Goal: Task Accomplishment & Management: Manage account settings

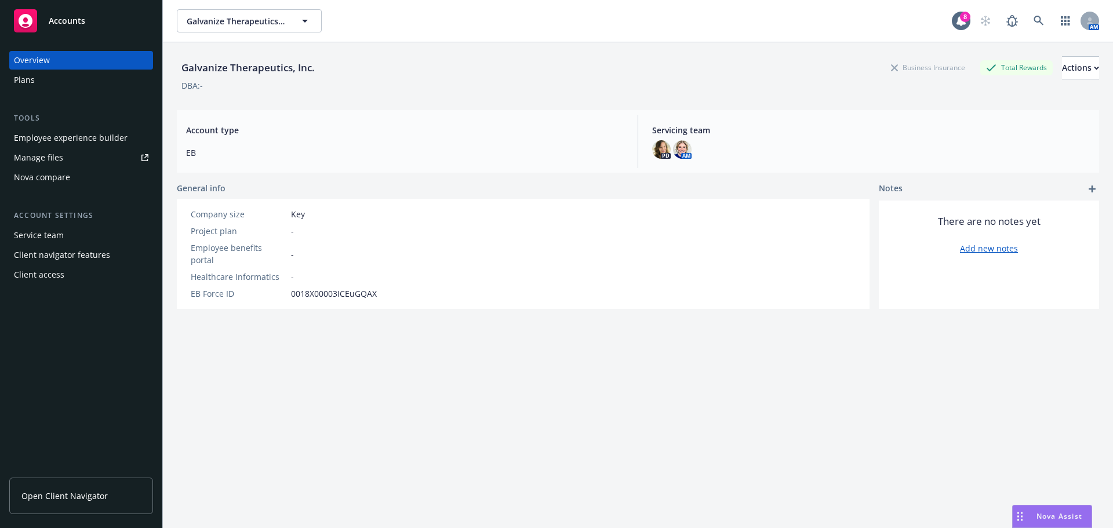
click at [55, 81] on div "Plans" at bounding box center [81, 80] width 135 height 19
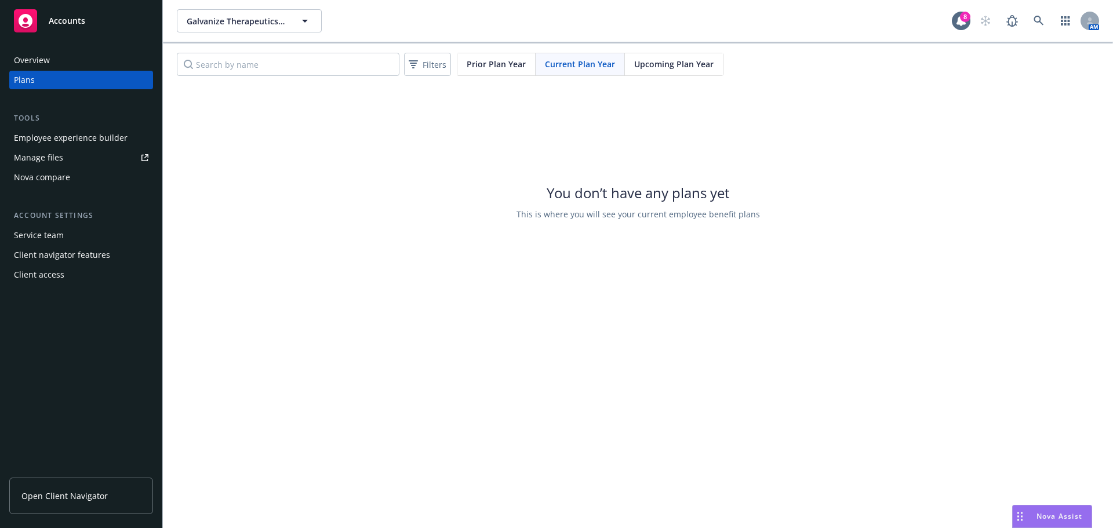
click at [671, 61] on span "Upcoming Plan Year" at bounding box center [673, 64] width 79 height 12
click at [677, 71] on div "Upcoming Plan Year" at bounding box center [674, 64] width 98 height 22
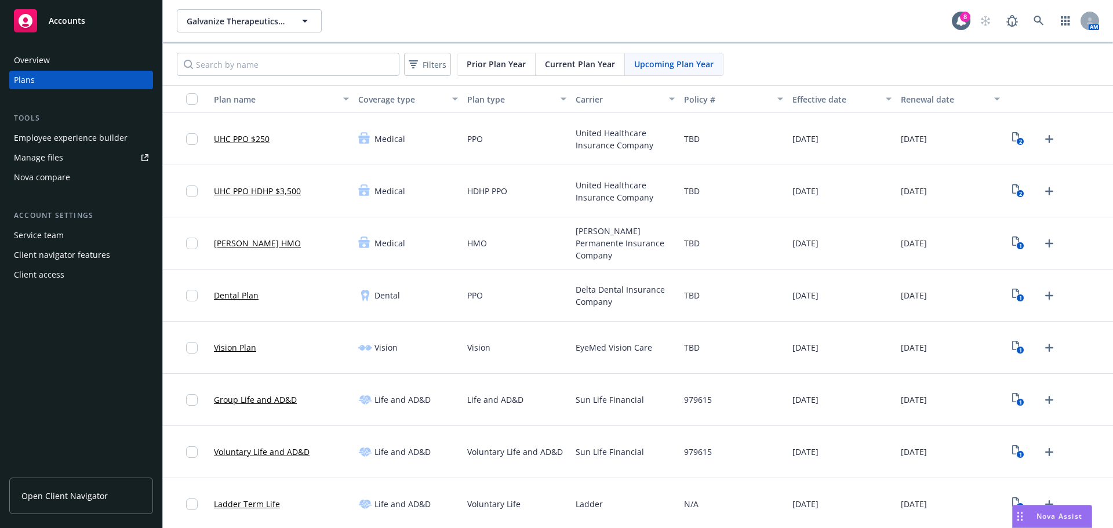
click at [48, 80] on div "Plans" at bounding box center [81, 80] width 135 height 19
click at [31, 62] on div "Overview" at bounding box center [32, 60] width 36 height 19
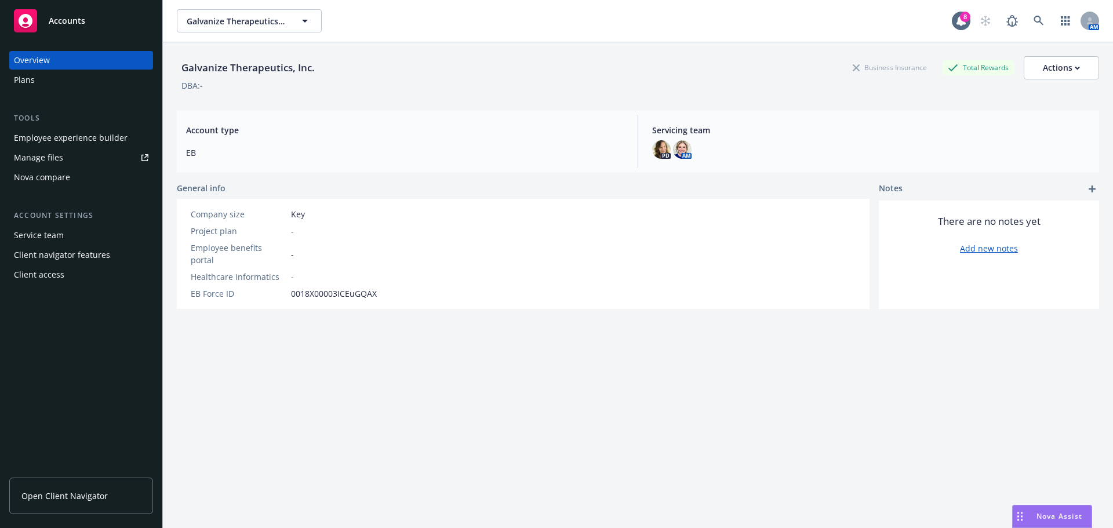
drag, startPoint x: 35, startPoint y: 67, endPoint x: 39, endPoint y: 79, distance: 12.8
click at [39, 79] on div "Plans" at bounding box center [81, 80] width 135 height 19
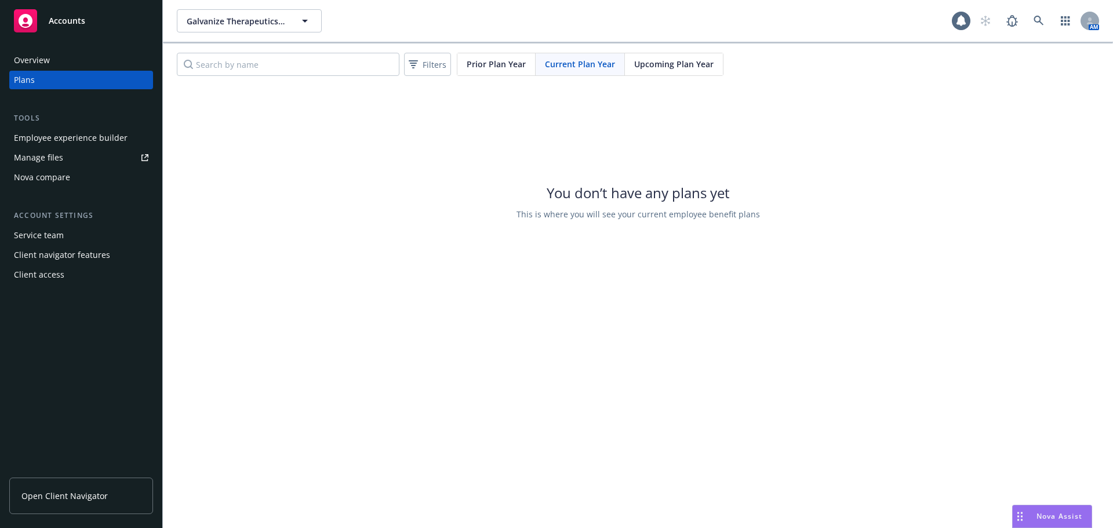
click at [664, 77] on div "Filters Prior Plan Year Current Plan Year Upcoming Plan Year" at bounding box center [638, 64] width 950 height 42
click at [667, 57] on div "Upcoming Plan Year" at bounding box center [674, 64] width 98 height 22
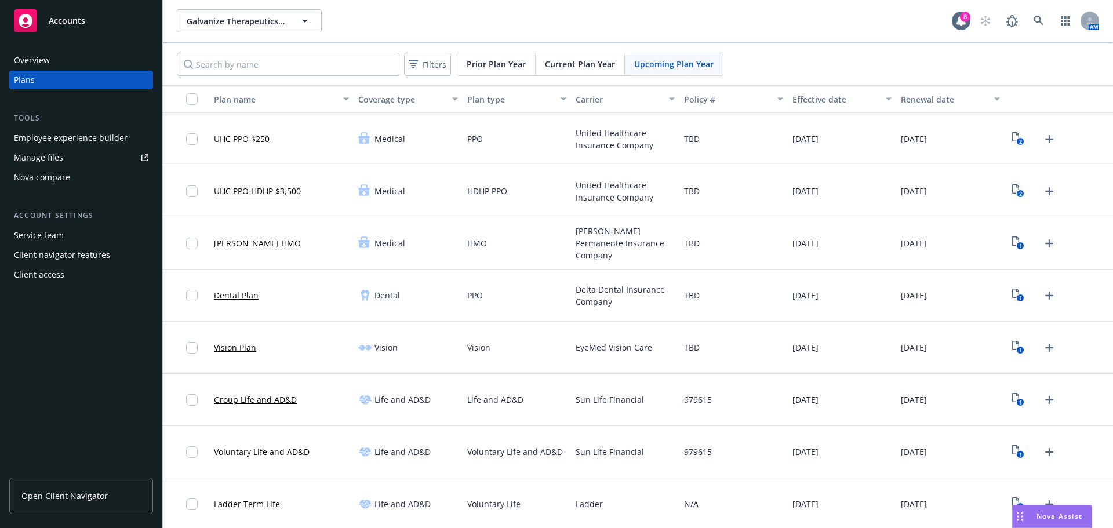
click at [665, 69] on span "Upcoming Plan Year" at bounding box center [673, 64] width 79 height 12
click at [586, 60] on span "Current Plan Year" at bounding box center [580, 64] width 70 height 12
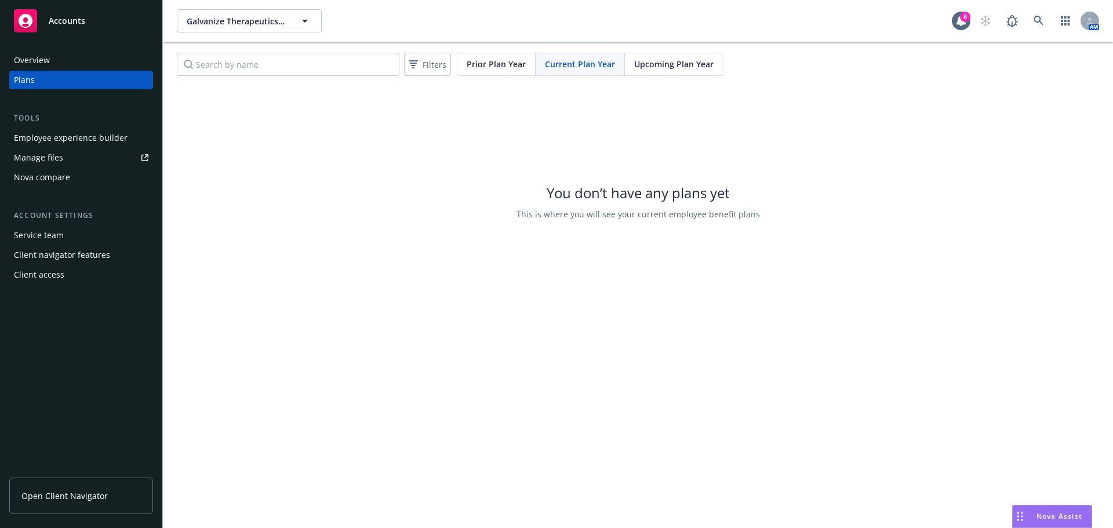
click at [698, 61] on span "Upcoming Plan Year" at bounding box center [673, 64] width 79 height 12
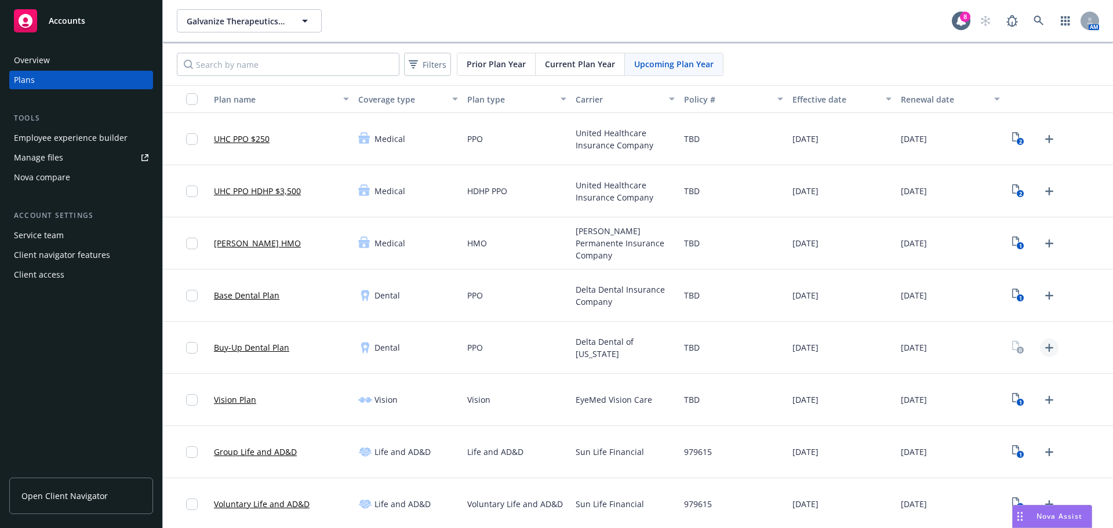
click at [1042, 348] on icon "Upload Plan Documents" at bounding box center [1049, 348] width 14 height 14
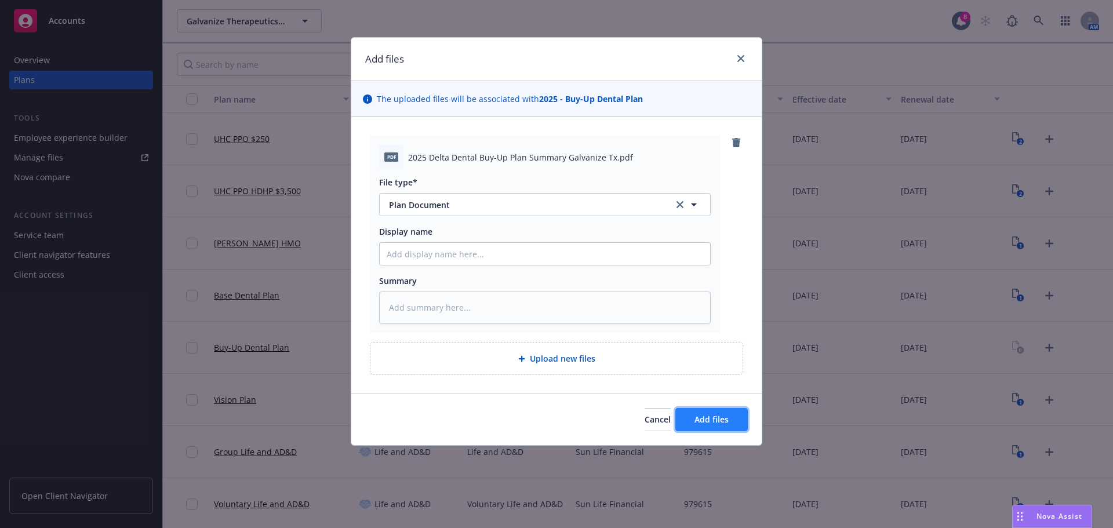
click at [719, 417] on span "Add files" at bounding box center [712, 419] width 34 height 11
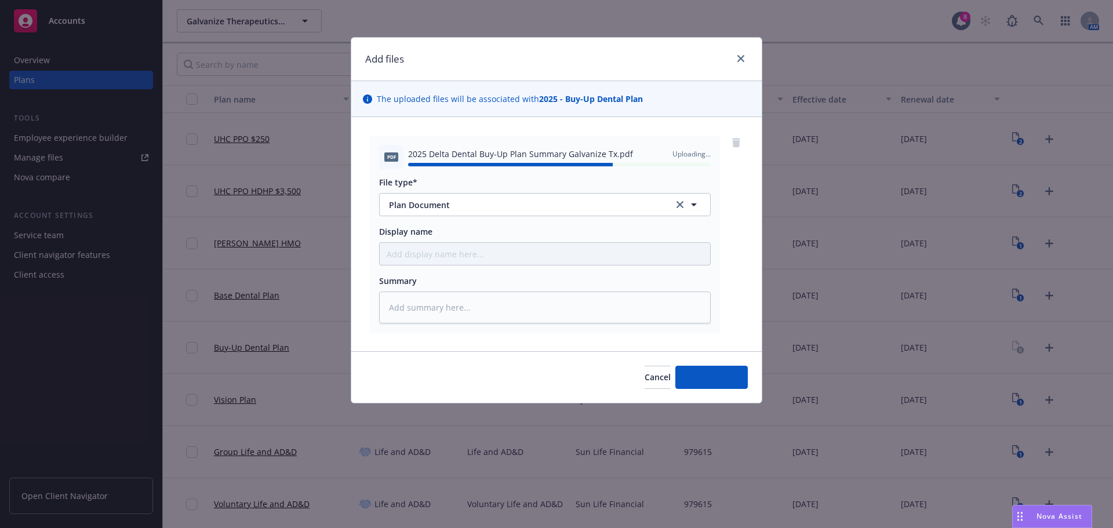
type textarea "x"
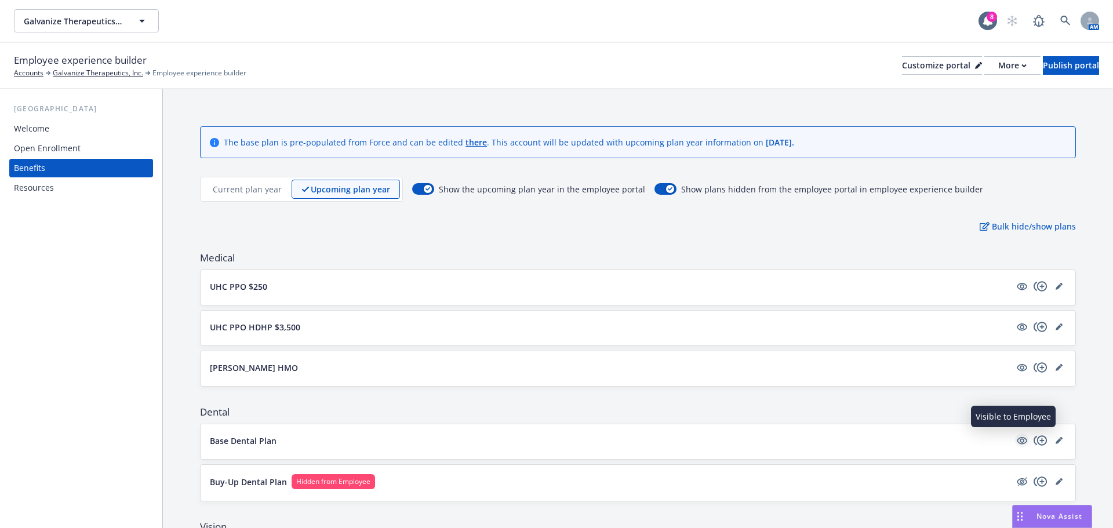
click at [1017, 439] on icon "visible" at bounding box center [1022, 441] width 10 height 8
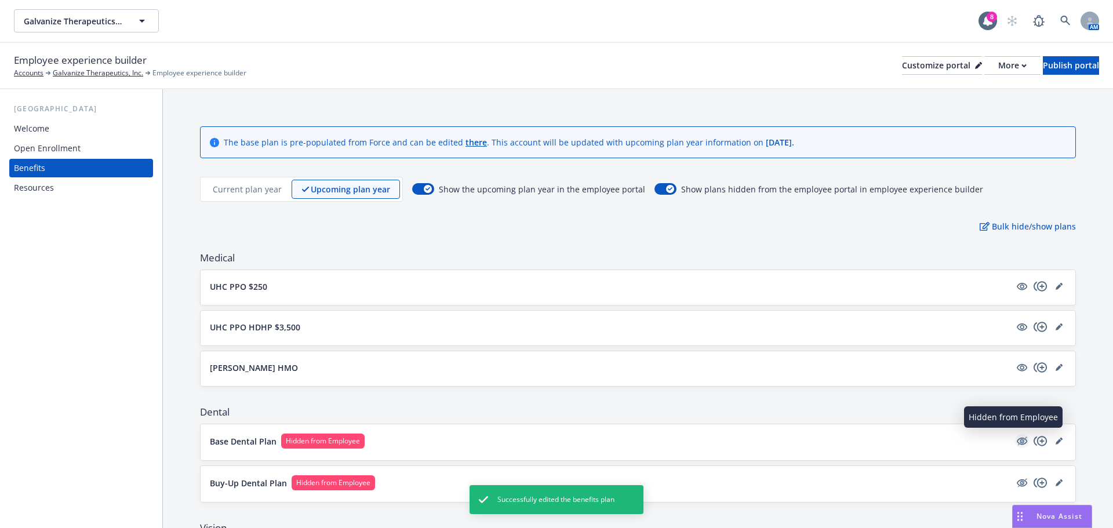
click at [1017, 439] on icon "hidden" at bounding box center [1022, 442] width 10 height 8
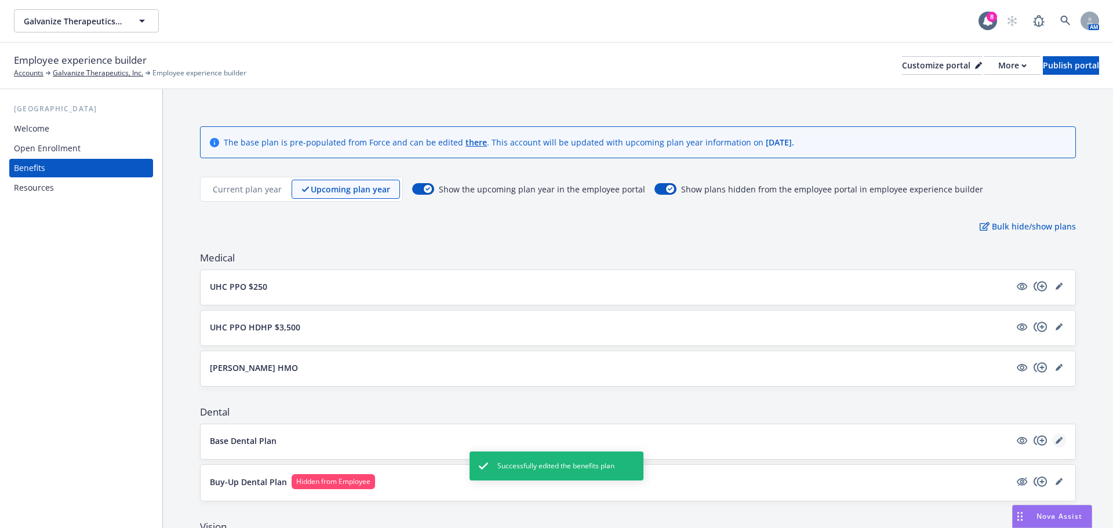
click at [1054, 438] on link "editPencil" at bounding box center [1059, 441] width 14 height 14
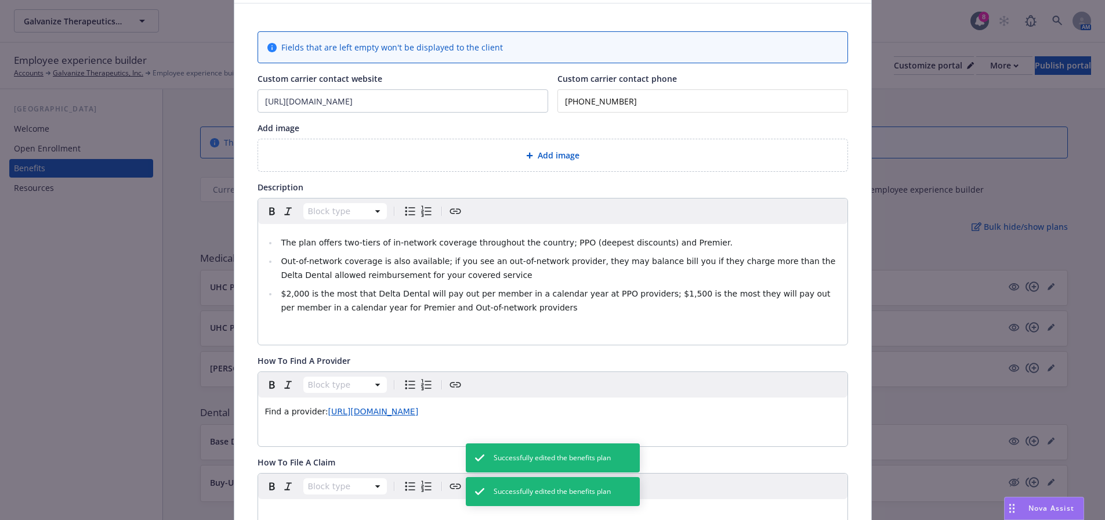
scroll to position [64, 0]
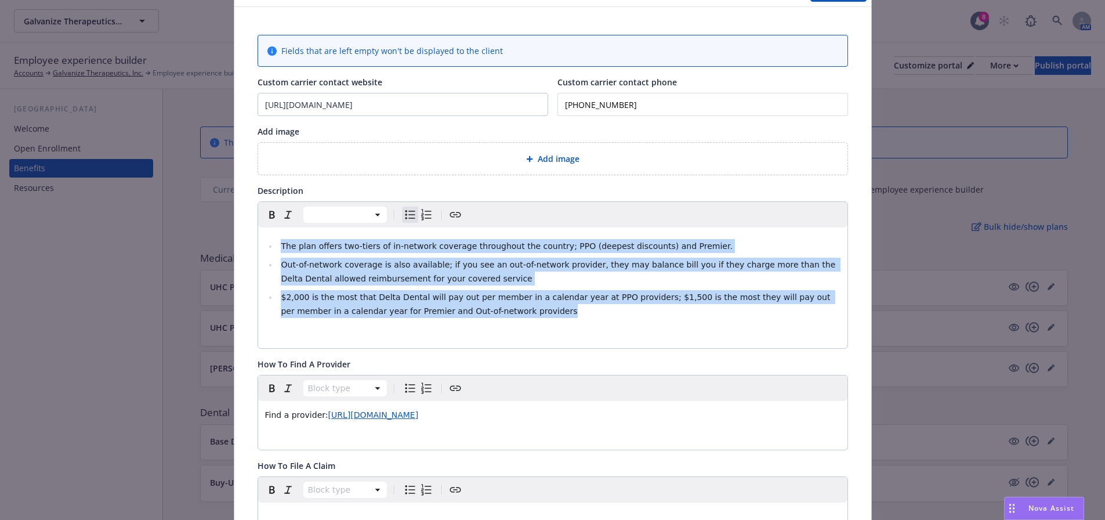
drag, startPoint x: 507, startPoint y: 314, endPoint x: 246, endPoint y: 231, distance: 274.5
click at [246, 231] on div "Fields that are left empty won't be displayed to the client Custom carrier cont…" at bounding box center [552, 448] width 637 height 882
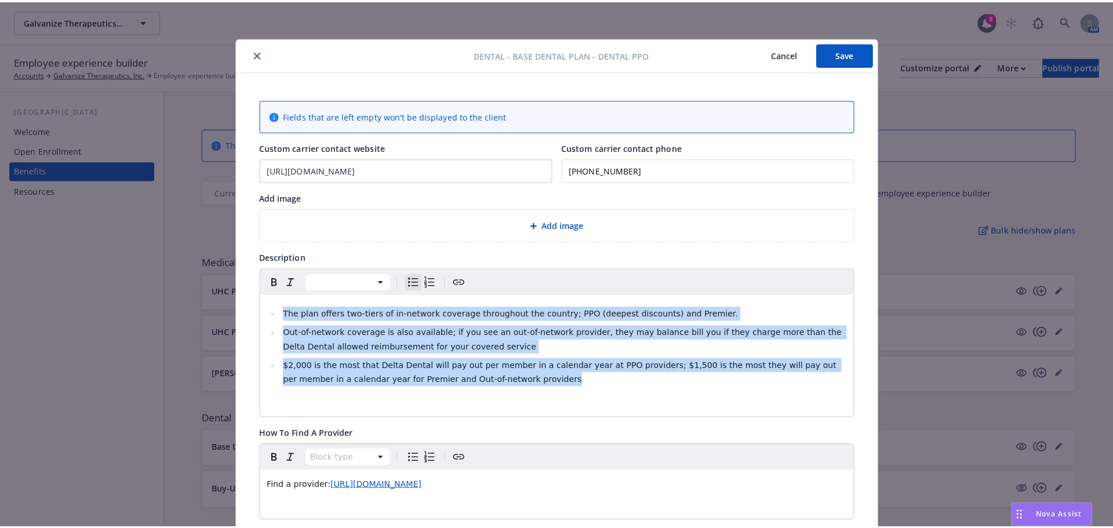
scroll to position [0, 0]
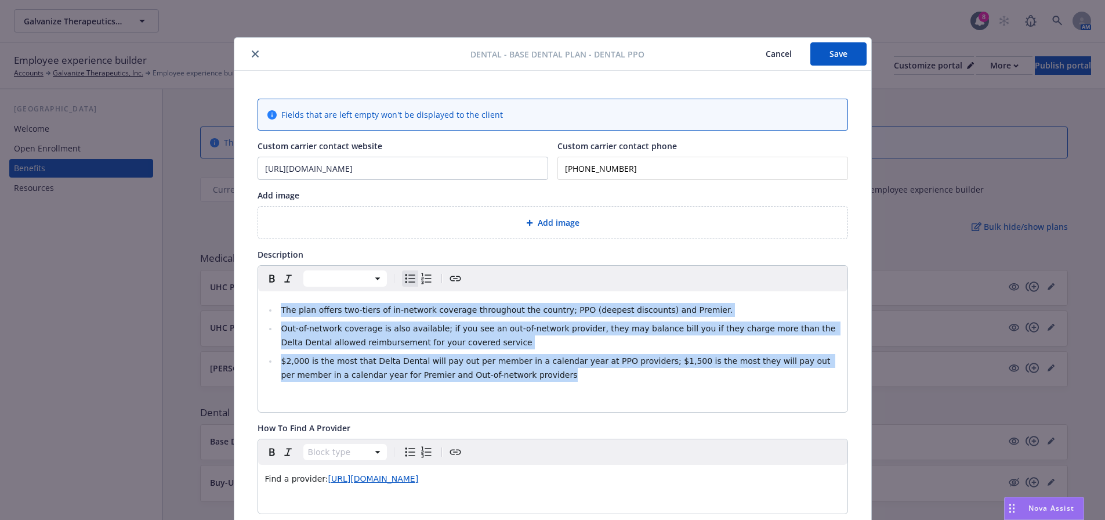
click at [252, 52] on icon "close" at bounding box center [255, 53] width 7 height 7
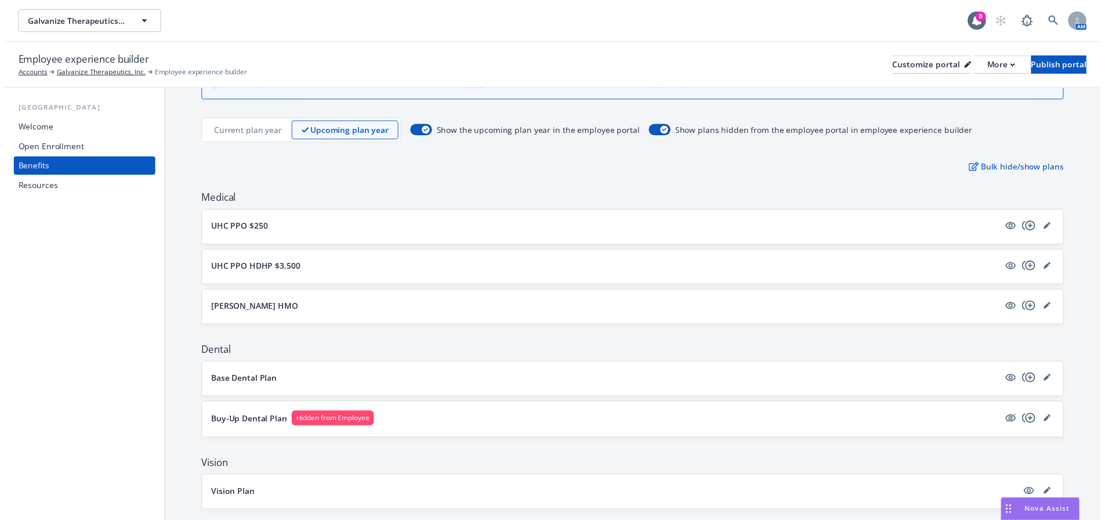
scroll to position [58, 0]
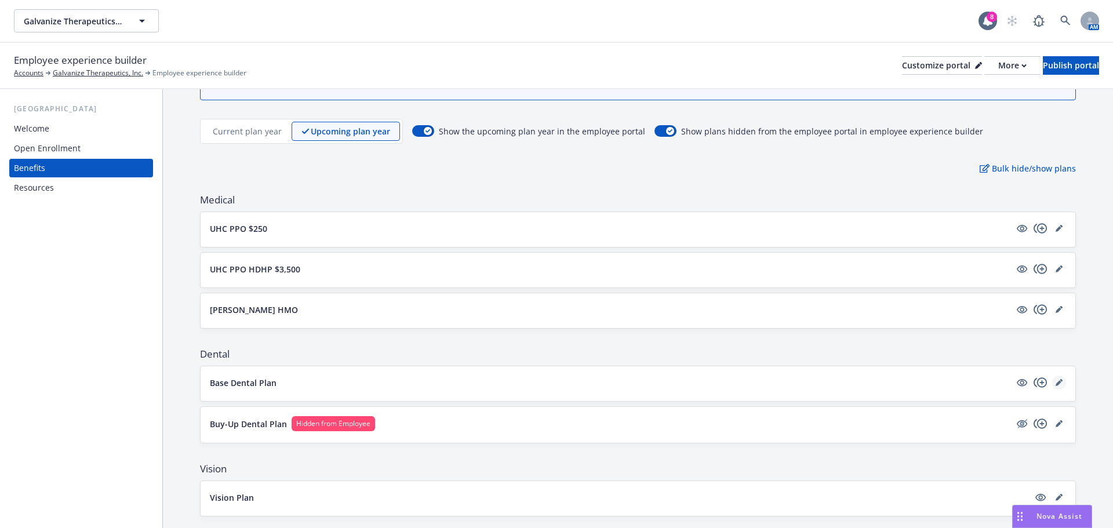
click at [1055, 383] on link "editPencil" at bounding box center [1059, 383] width 14 height 14
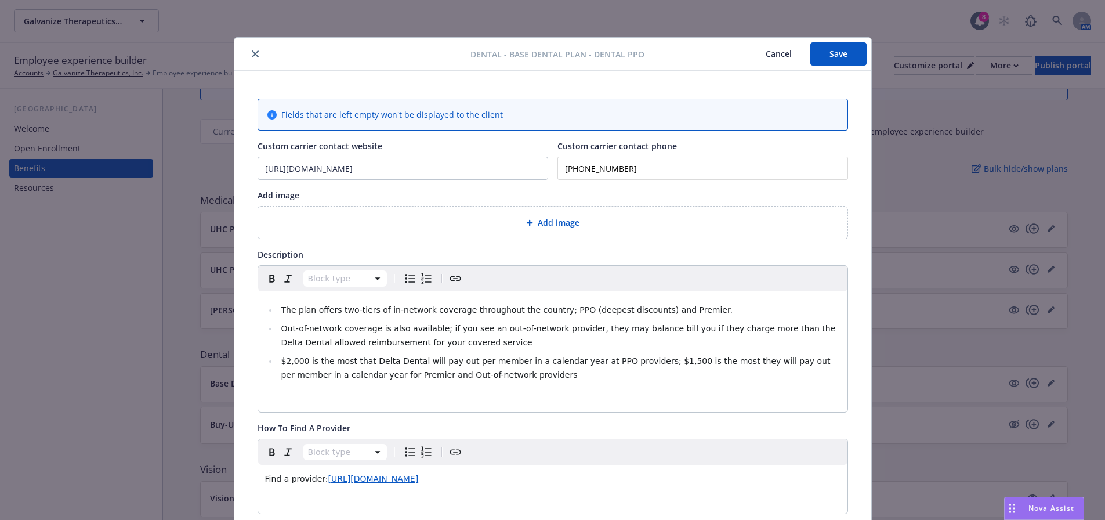
scroll to position [35, 0]
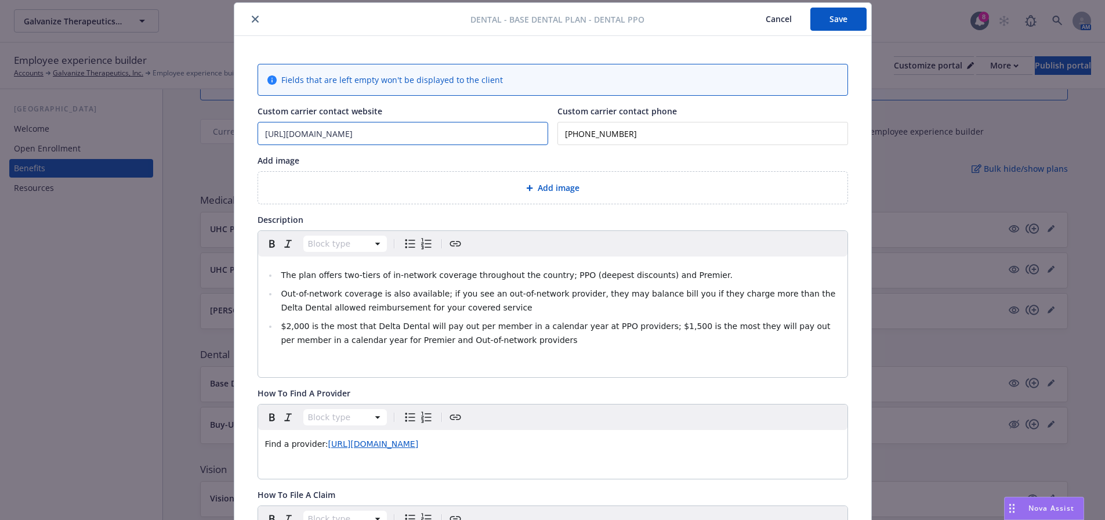
click at [419, 131] on input "https://www1.deltadentalins.com/" at bounding box center [402, 133] width 289 height 22
click at [252, 18] on icon "close" at bounding box center [255, 19] width 7 height 7
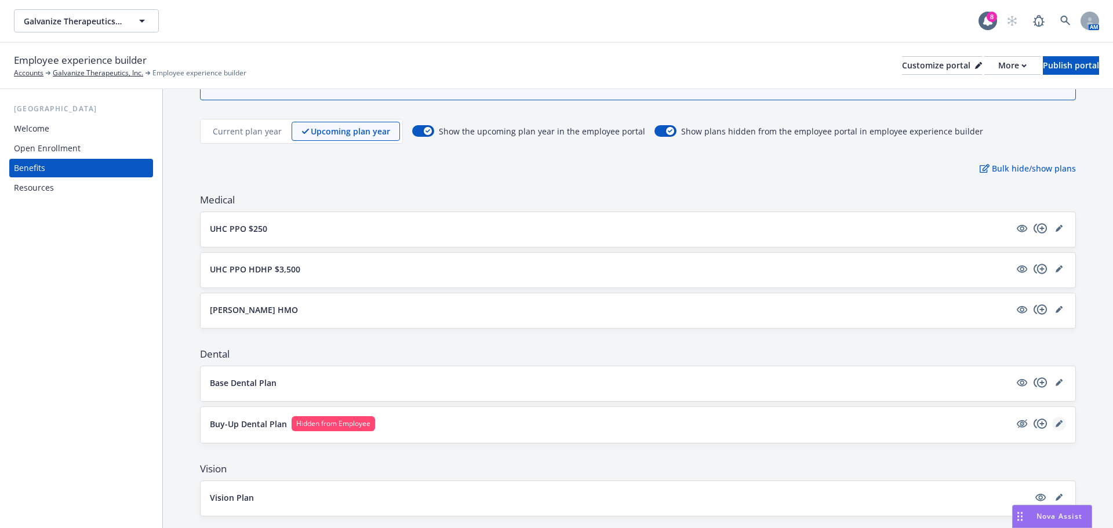
click at [1056, 422] on icon "editPencil" at bounding box center [1059, 423] width 7 height 7
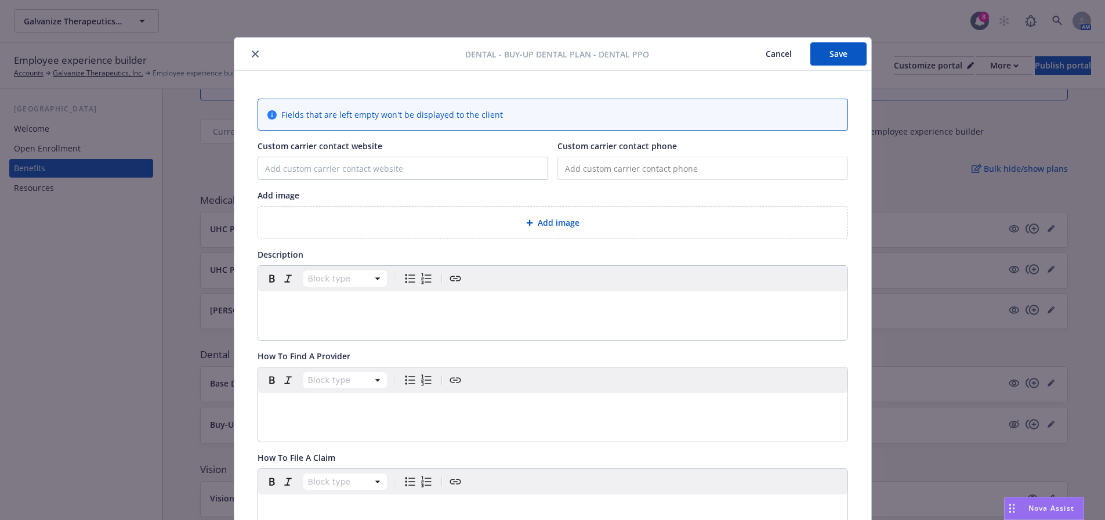
scroll to position [35, 0]
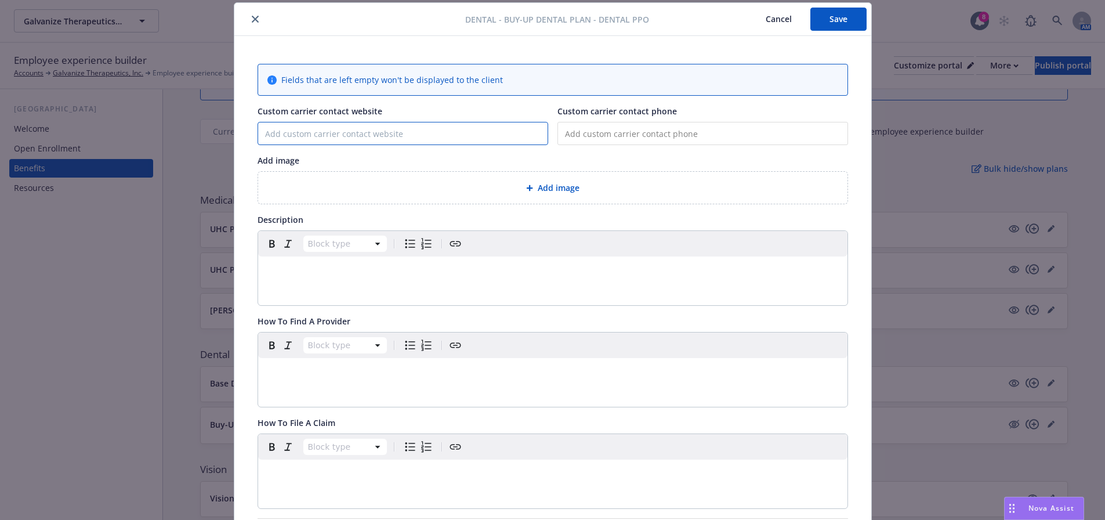
click at [333, 132] on input "Custom carrier contact website" at bounding box center [402, 133] width 289 height 22
paste input "https://www1.deltadentalins.com/"
type input "https://www1.deltadentalins.com/"
click at [846, 16] on button "Save" at bounding box center [838, 19] width 56 height 23
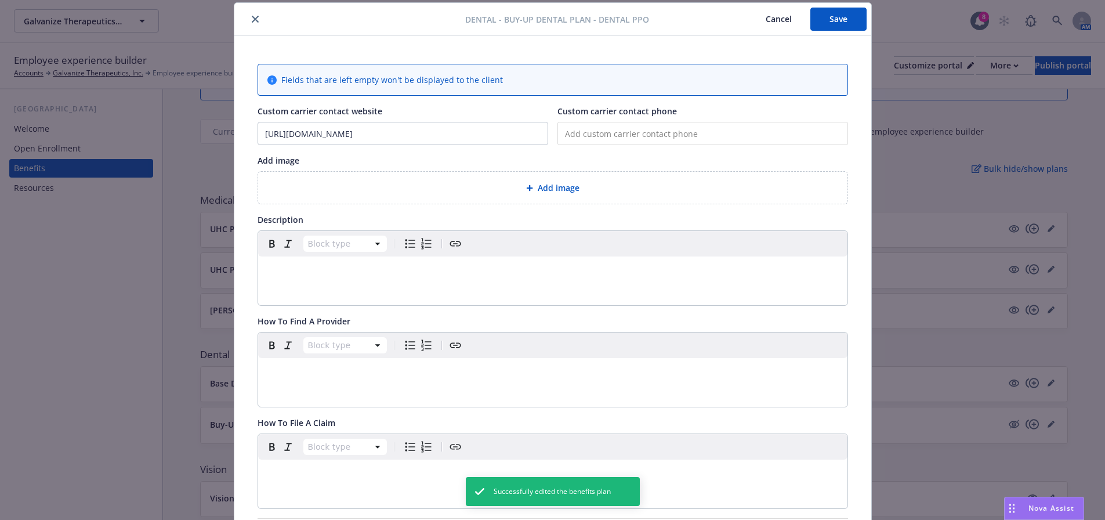
click at [1051, 379] on div "Dental - Buy-Up Dental Plan - Dental PPO Cancel Save Fields that are left empty…" at bounding box center [552, 260] width 1105 height 520
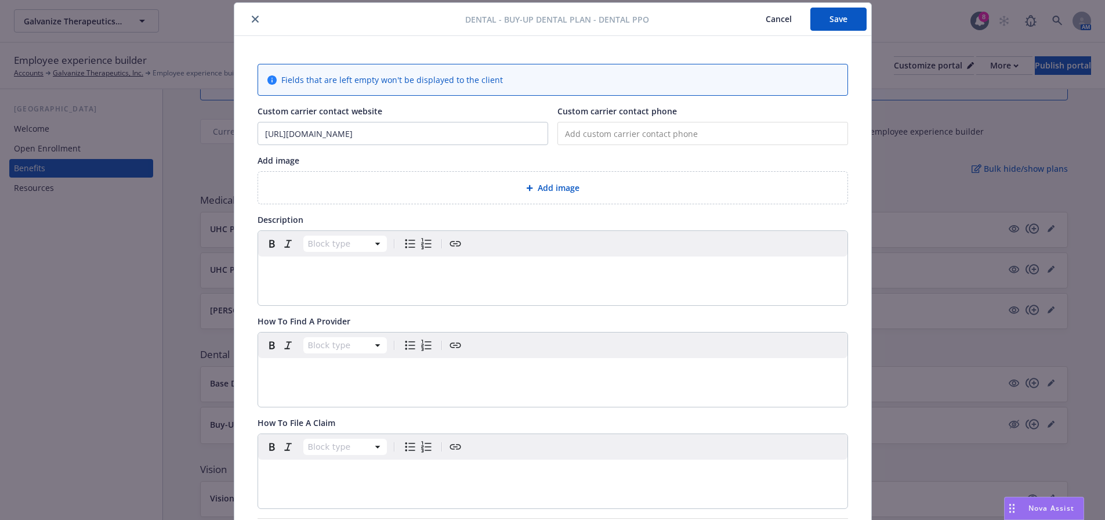
click at [252, 19] on icon "close" at bounding box center [255, 19] width 7 height 7
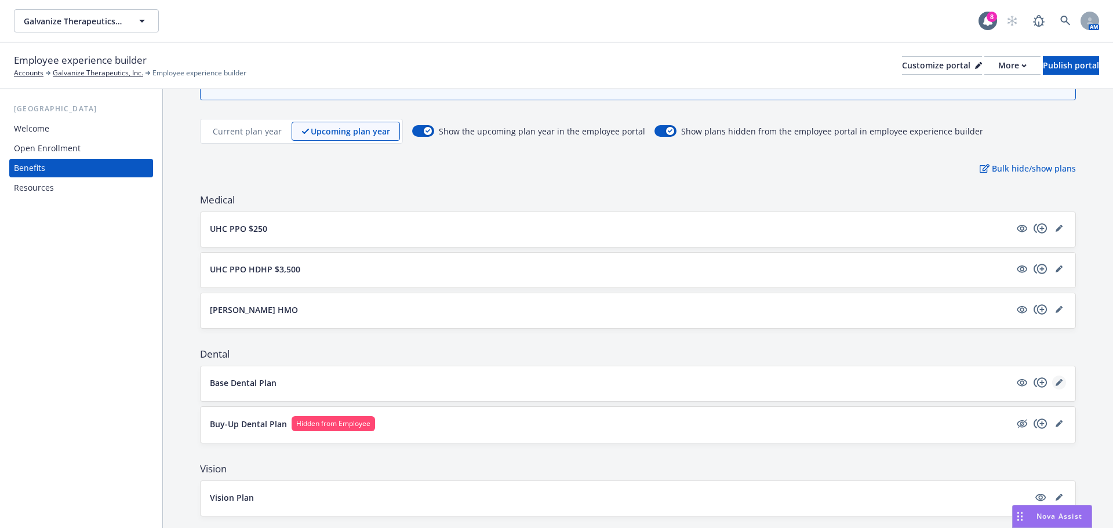
click at [1056, 382] on icon "editPencil" at bounding box center [1059, 382] width 7 height 7
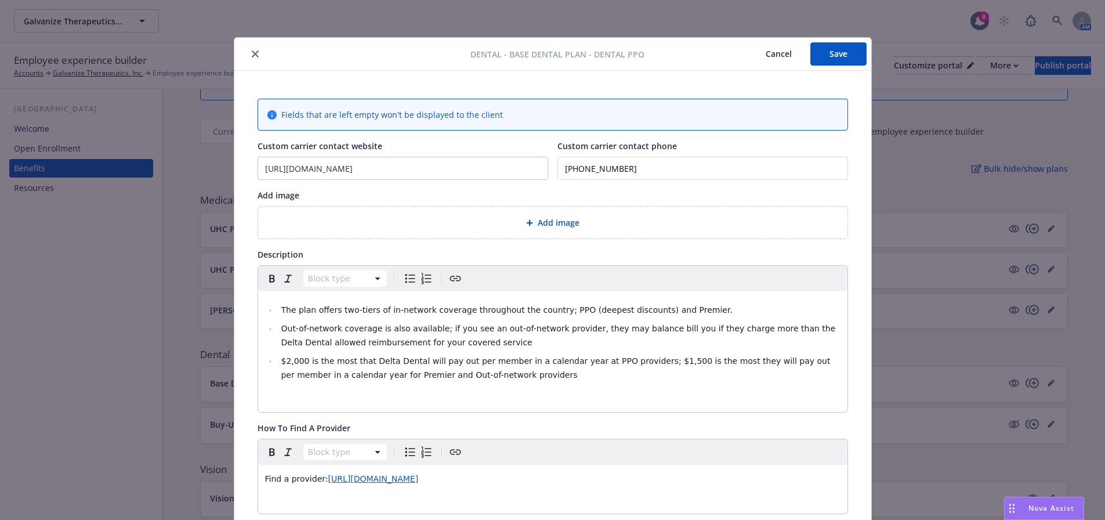
scroll to position [35, 0]
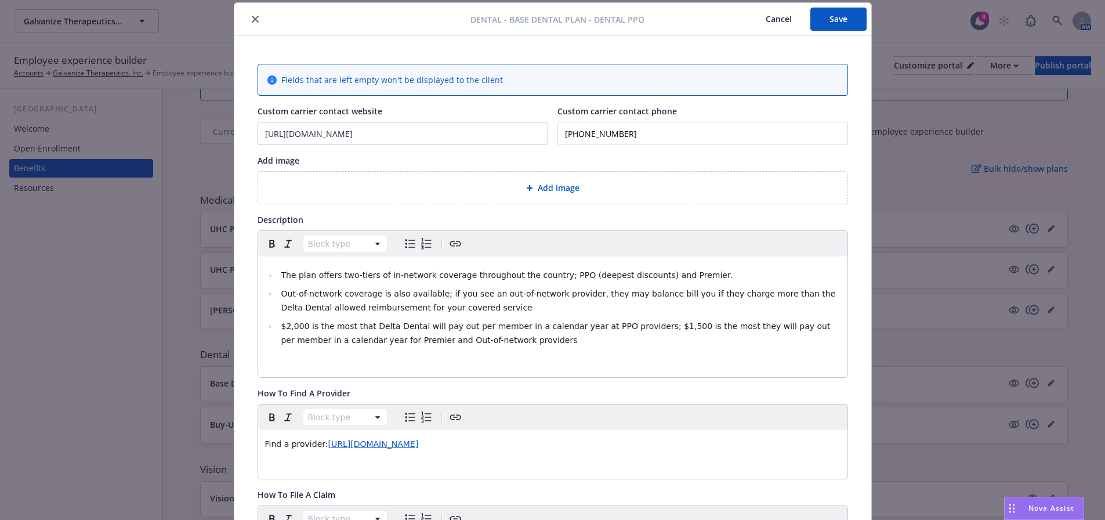
drag, startPoint x: 647, startPoint y: 130, endPoint x: 497, endPoint y: 132, distance: 150.2
click at [497, 132] on div "Custom carrier contact website https://www1.deltadentalins.com/ Custom carrier …" at bounding box center [552, 125] width 590 height 40
click at [252, 17] on icon "close" at bounding box center [255, 19] width 7 height 7
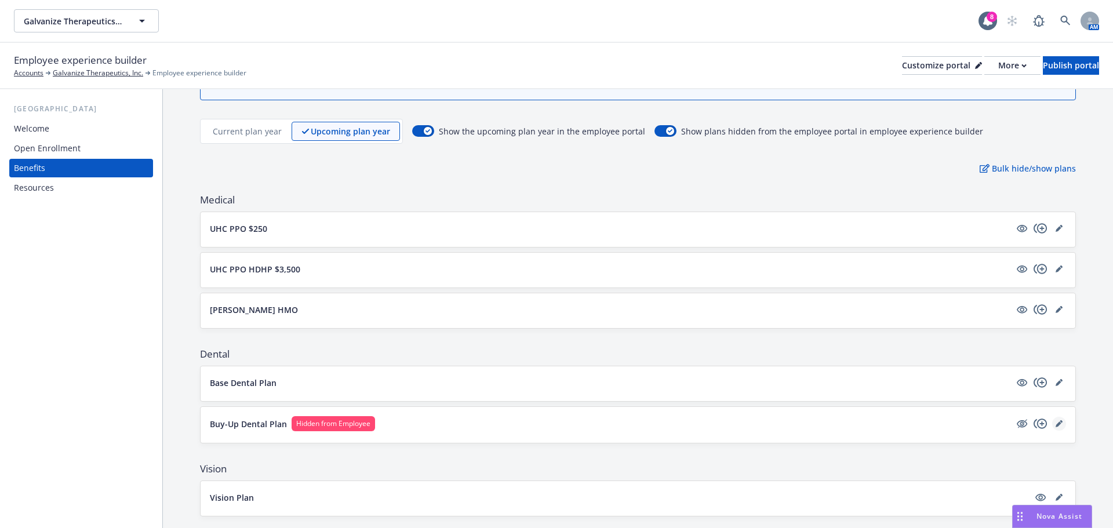
click at [1056, 421] on icon "editPencil" at bounding box center [1059, 423] width 7 height 7
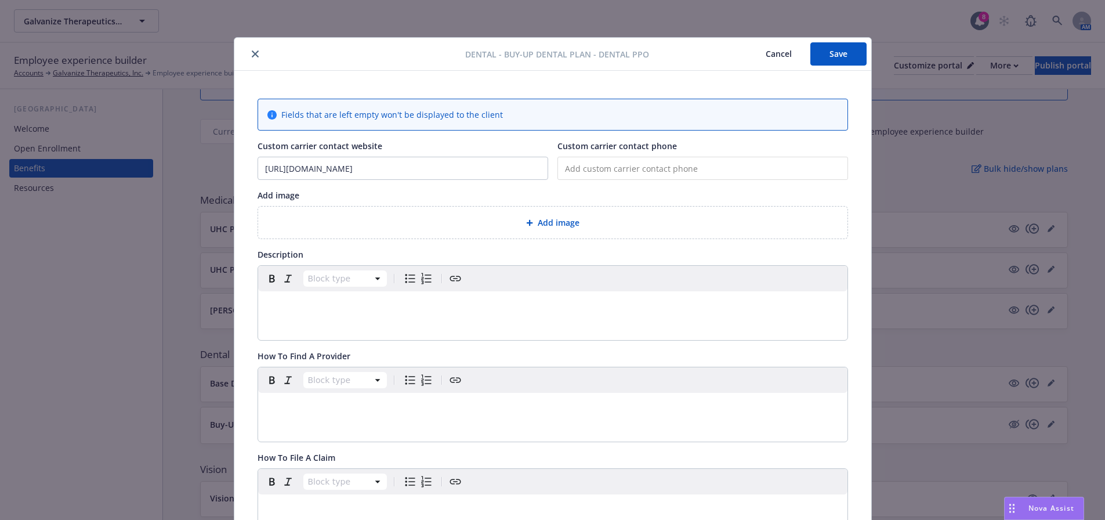
scroll to position [35, 0]
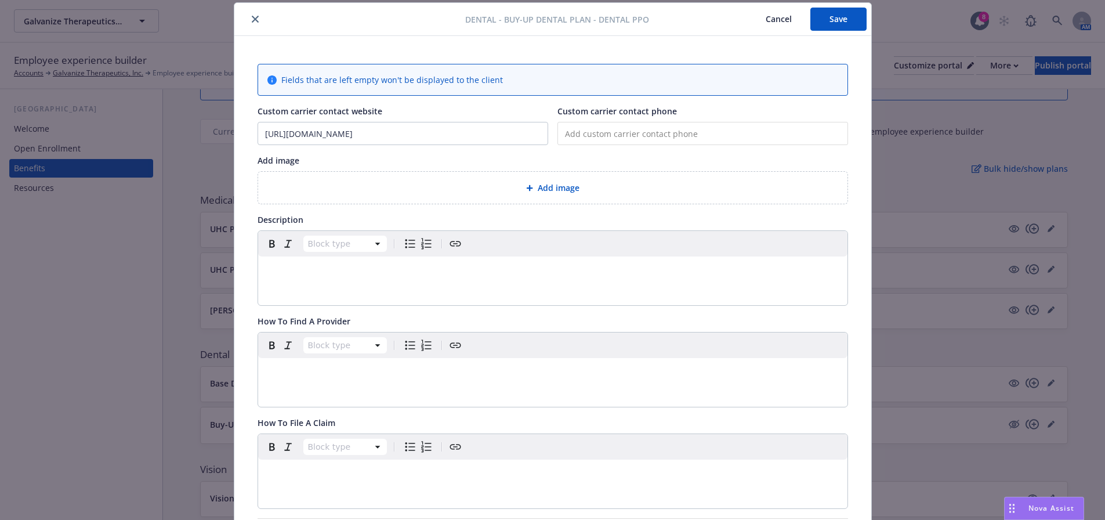
click at [608, 132] on input "tel" at bounding box center [702, 133] width 290 height 23
paste input "(888) 335-8227"
type input "(888) 335-8227"
click at [849, 17] on button "Save" at bounding box center [838, 19] width 56 height 23
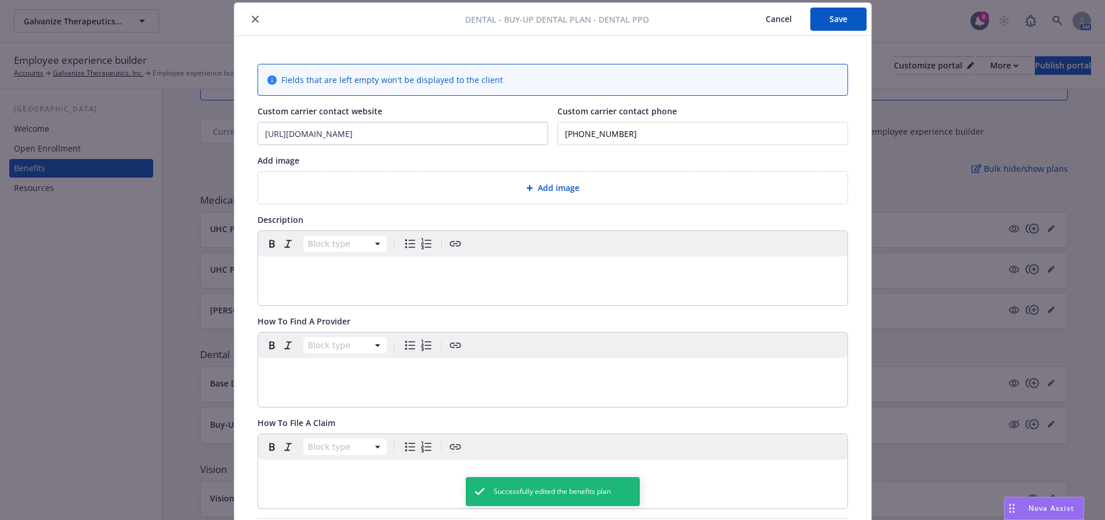
click at [1062, 377] on div "Dental - Buy-Up Dental Plan - Dental PPO Cancel Save Fields that are left empty…" at bounding box center [552, 260] width 1105 height 520
click at [253, 22] on icon "close" at bounding box center [255, 19] width 7 height 7
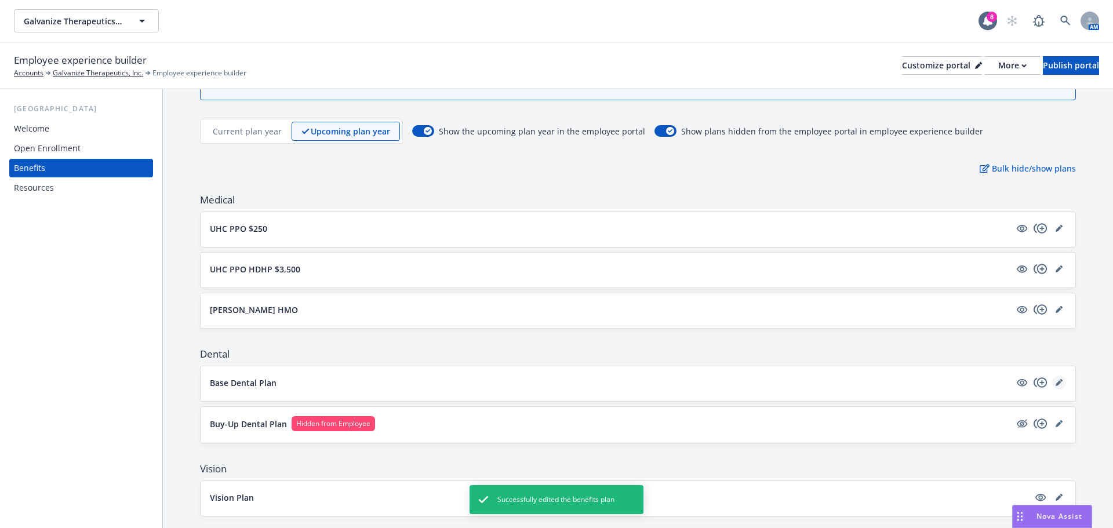
click at [1056, 382] on icon "editPencil" at bounding box center [1059, 383] width 6 height 6
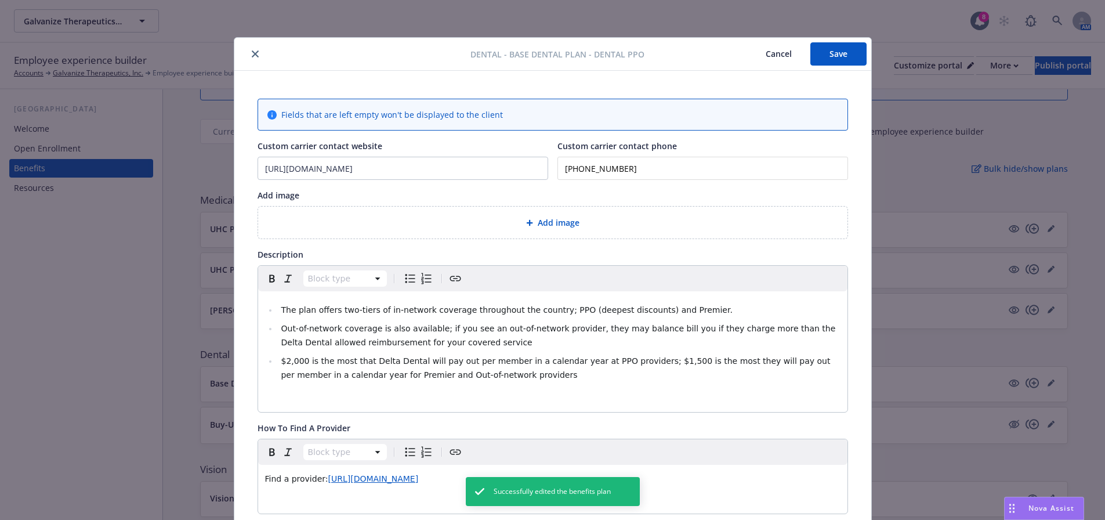
scroll to position [35, 0]
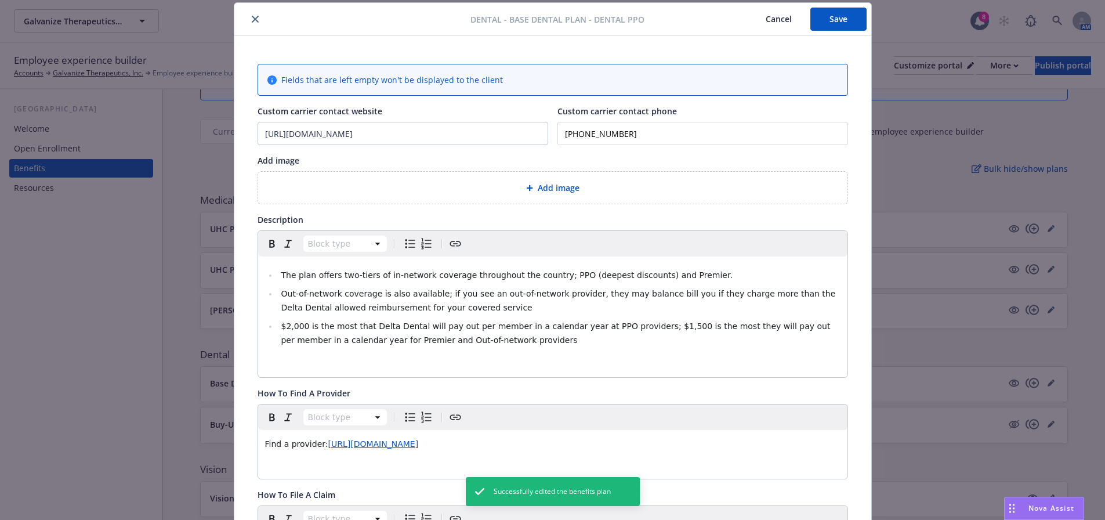
click at [398, 307] on span "Out-of-network coverage is also available; if you see an out-of-network provide…" at bounding box center [559, 300] width 557 height 23
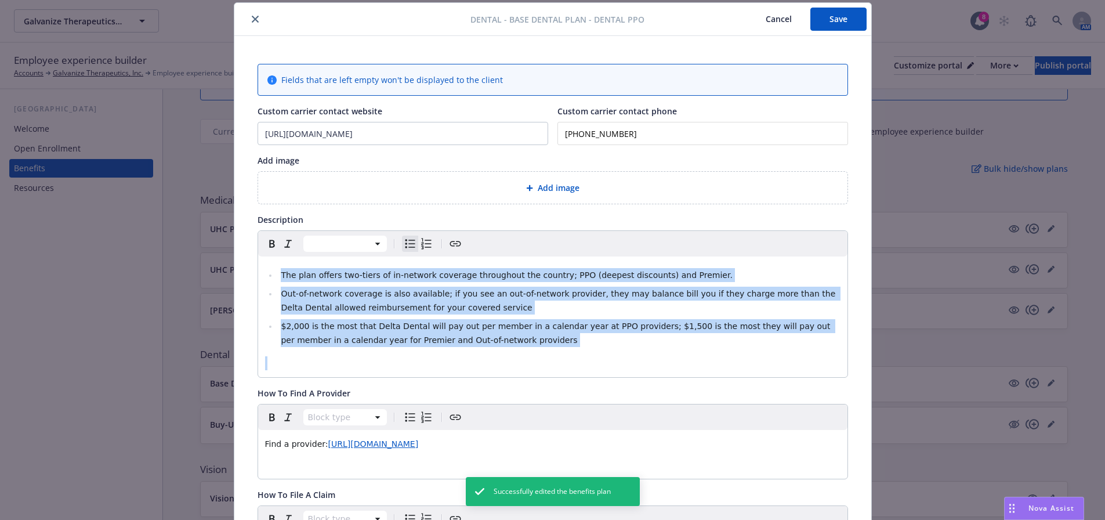
copy ul "The plan offers two-tiers of in-network coverage throughout the country; PPO (d…"
click at [252, 19] on icon "close" at bounding box center [255, 19] width 7 height 7
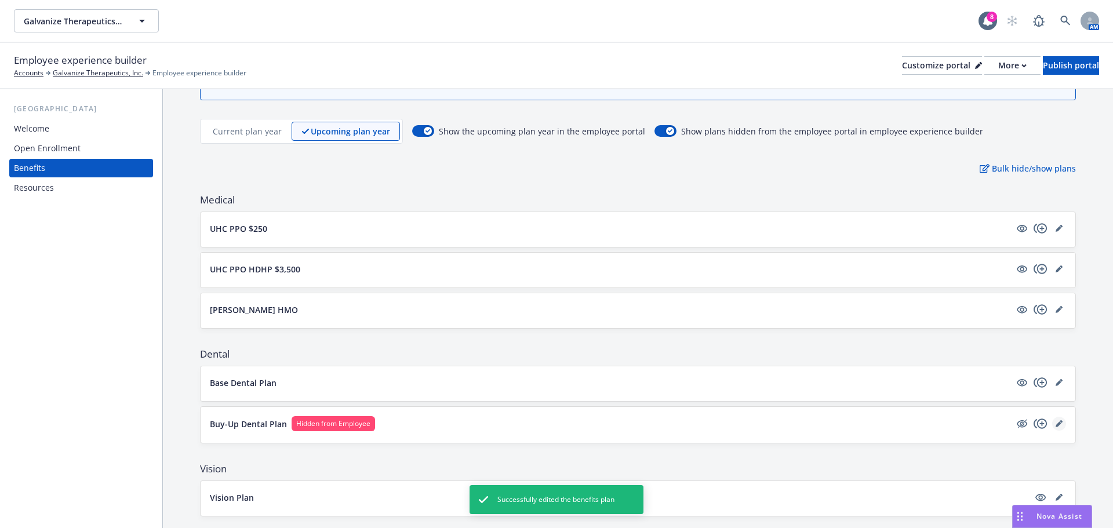
click at [1056, 423] on icon "editPencil" at bounding box center [1059, 423] width 7 height 7
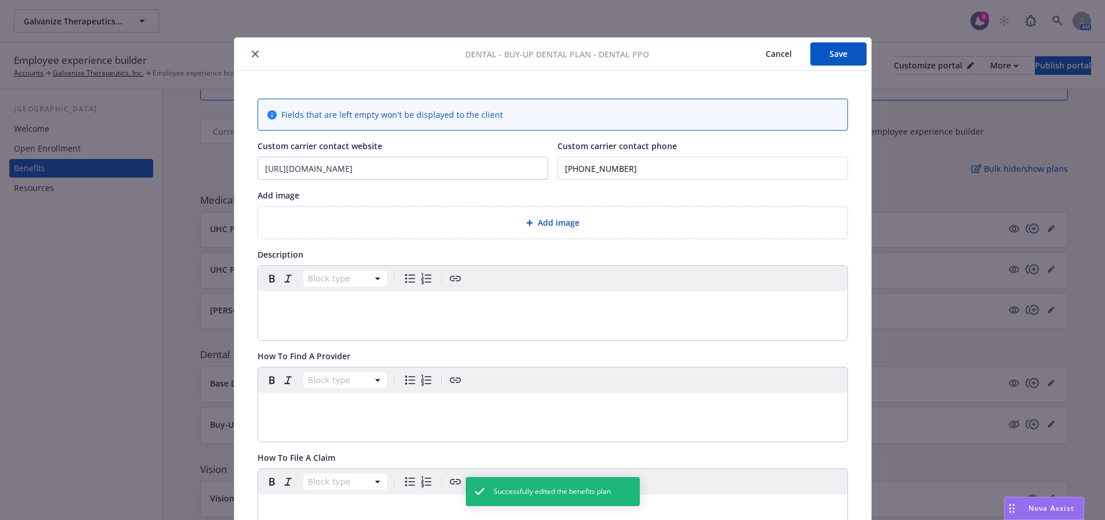
scroll to position [35, 0]
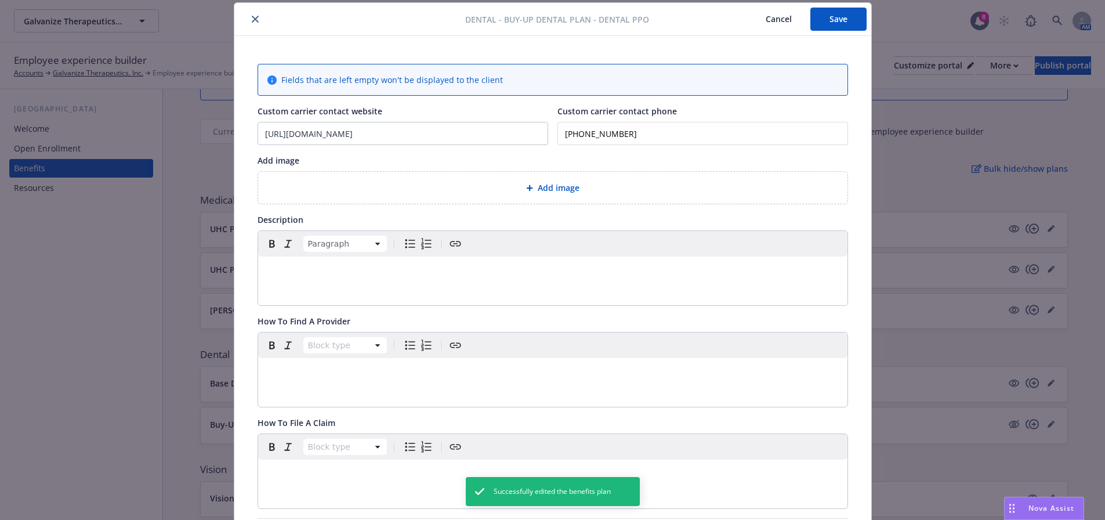
click at [313, 271] on p "editable markdown" at bounding box center [552, 270] width 575 height 14
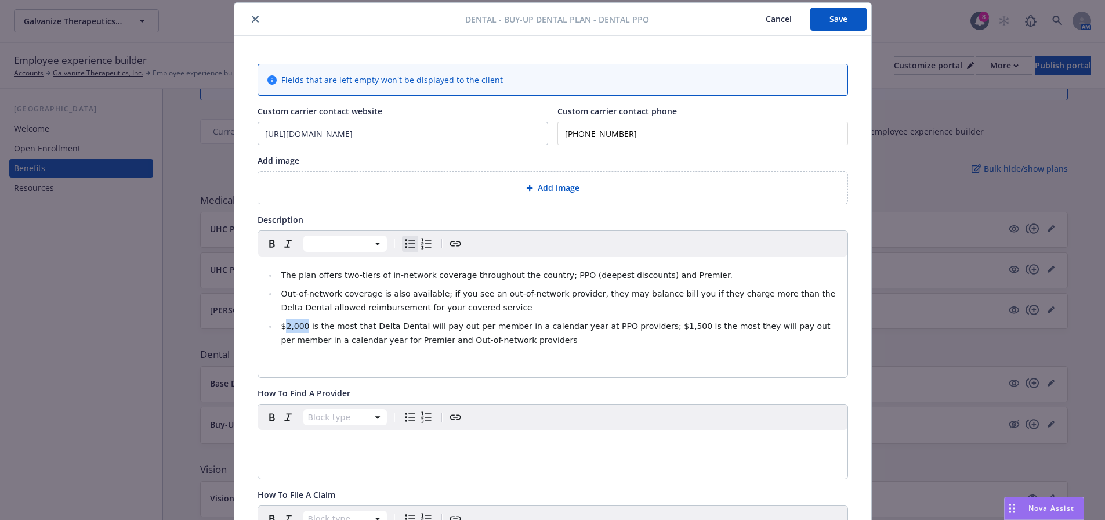
drag, startPoint x: 281, startPoint y: 324, endPoint x: 299, endPoint y: 325, distance: 18.1
click at [299, 325] on span "$2,000 is the most that Delta Dental will pay out per member in a calendar year…" at bounding box center [556, 332] width 551 height 23
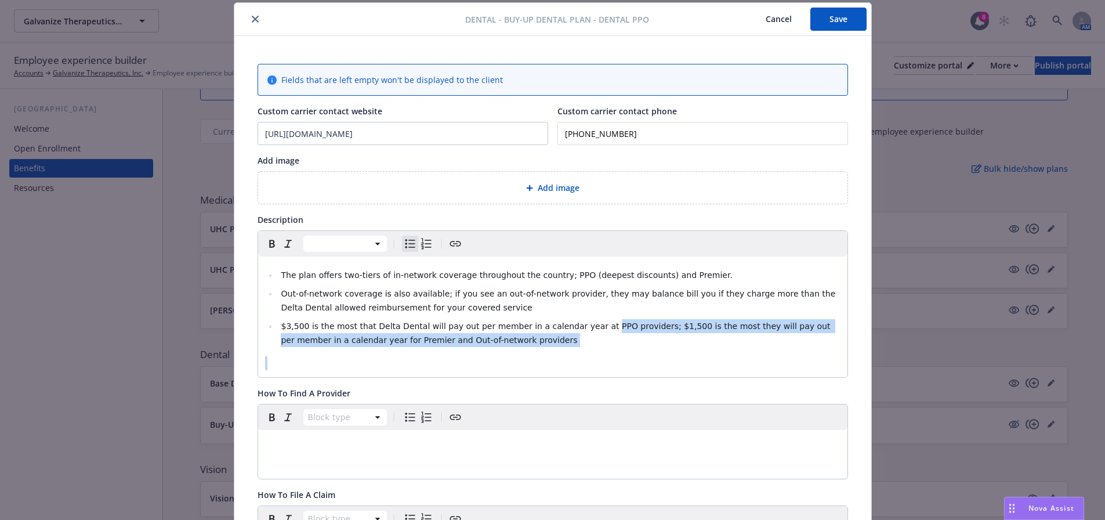
drag, startPoint x: 571, startPoint y: 325, endPoint x: 703, endPoint y: 348, distance: 133.6
click at [703, 348] on div "The plan offers two-tiers of in-network coverage throughout the country; PPO (d…" at bounding box center [552, 316] width 589 height 121
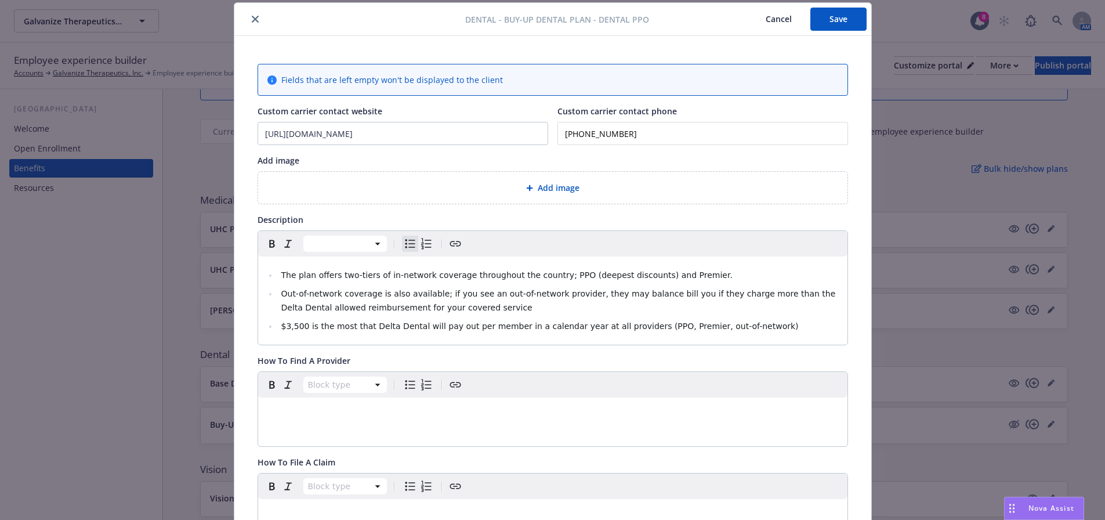
click at [828, 24] on button "Save" at bounding box center [838, 19] width 56 height 23
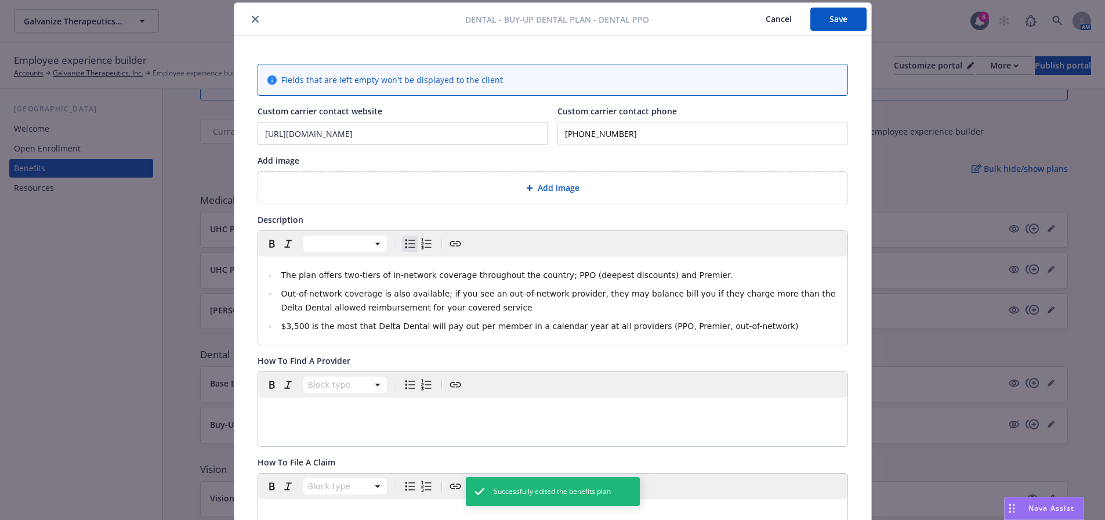
click at [252, 20] on icon "close" at bounding box center [255, 19] width 7 height 7
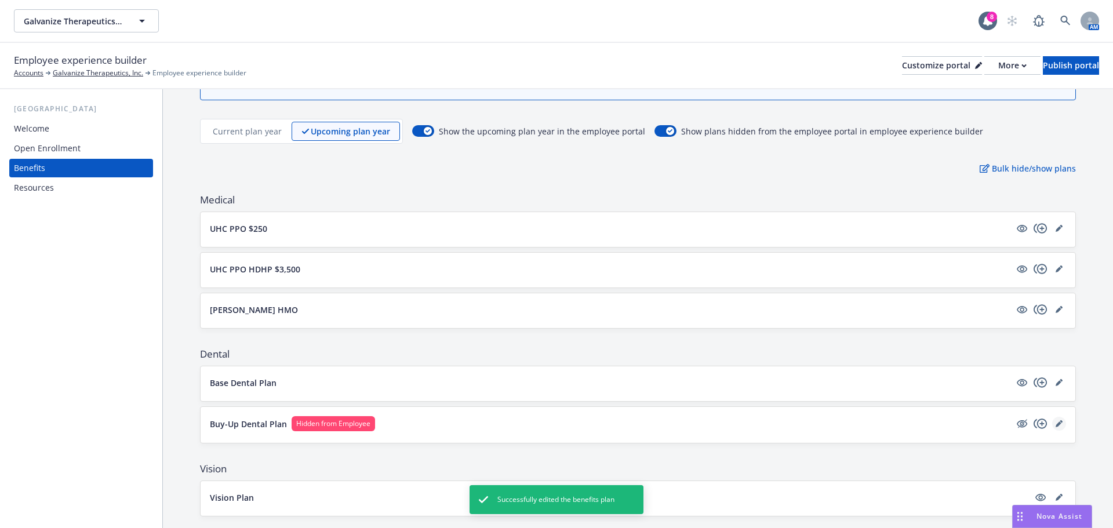
click at [1056, 424] on icon "editPencil" at bounding box center [1059, 423] width 7 height 7
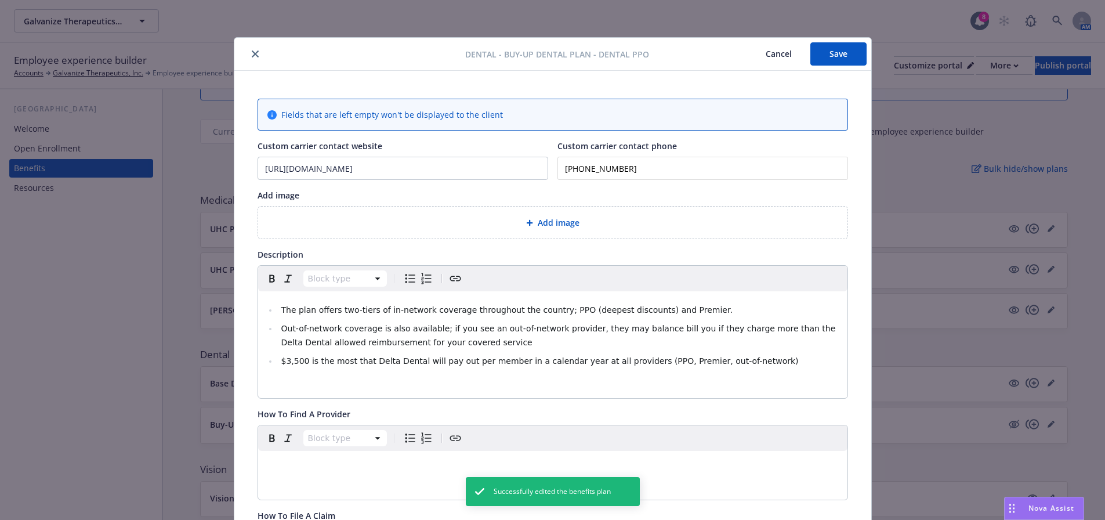
click at [248, 52] on button "close" at bounding box center [255, 54] width 14 height 14
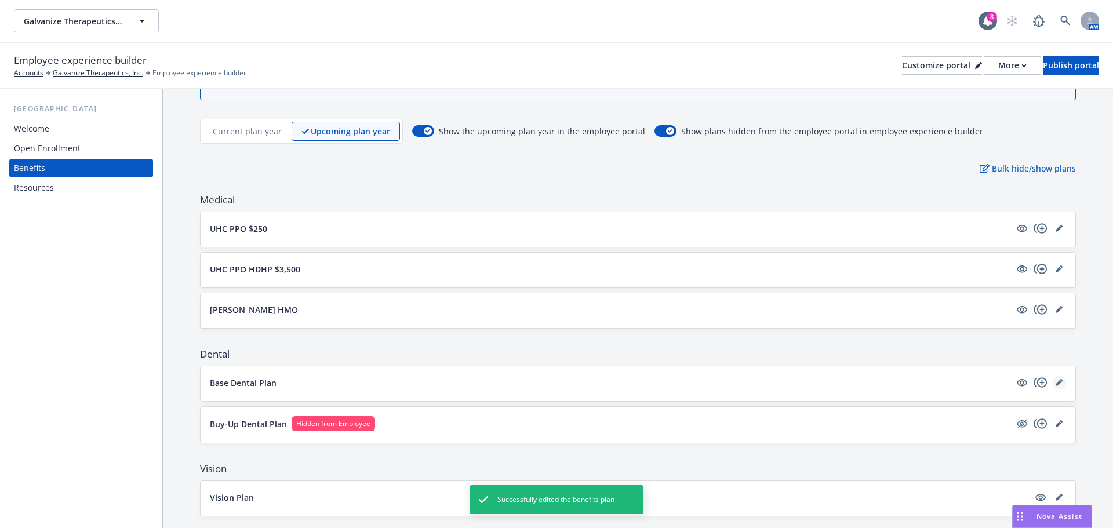
click at [1056, 380] on icon "editPencil" at bounding box center [1059, 382] width 7 height 7
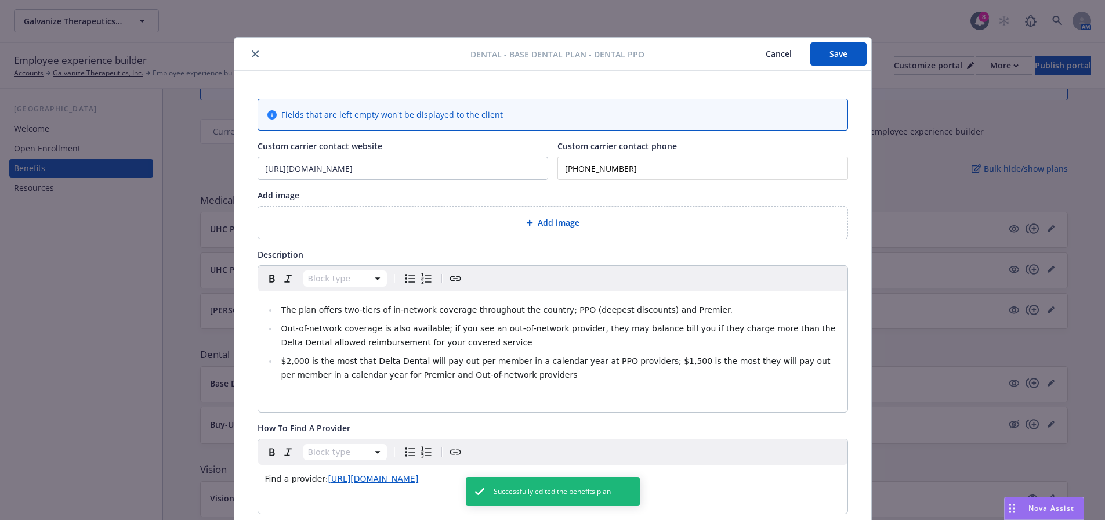
scroll to position [35, 0]
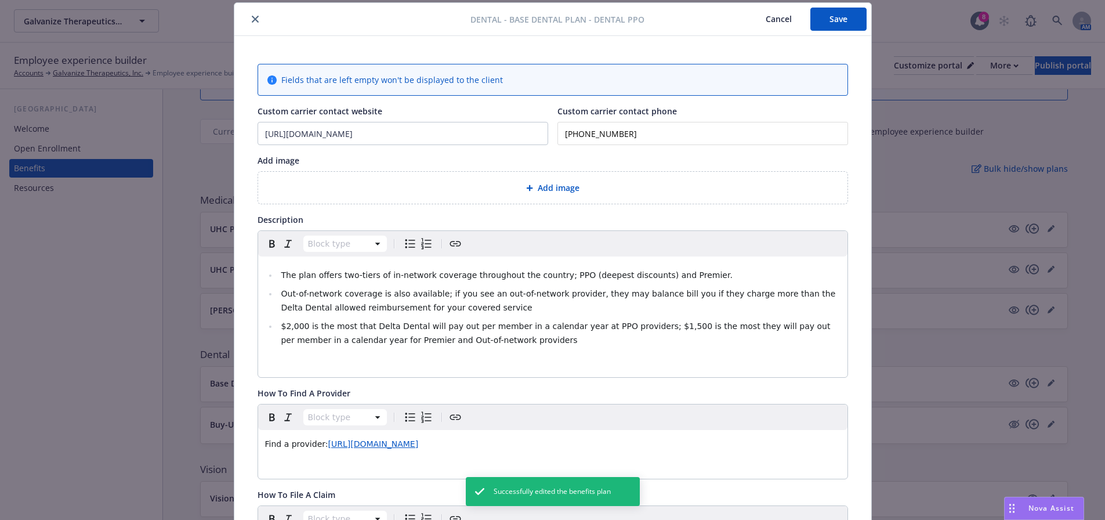
click at [274, 447] on span "Find a provider:" at bounding box center [296, 443] width 63 height 9
copy p "Find a provider: https://www1.deltadentalins.com/find-a-dentist-members.html"
click at [252, 18] on icon "close" at bounding box center [255, 19] width 7 height 7
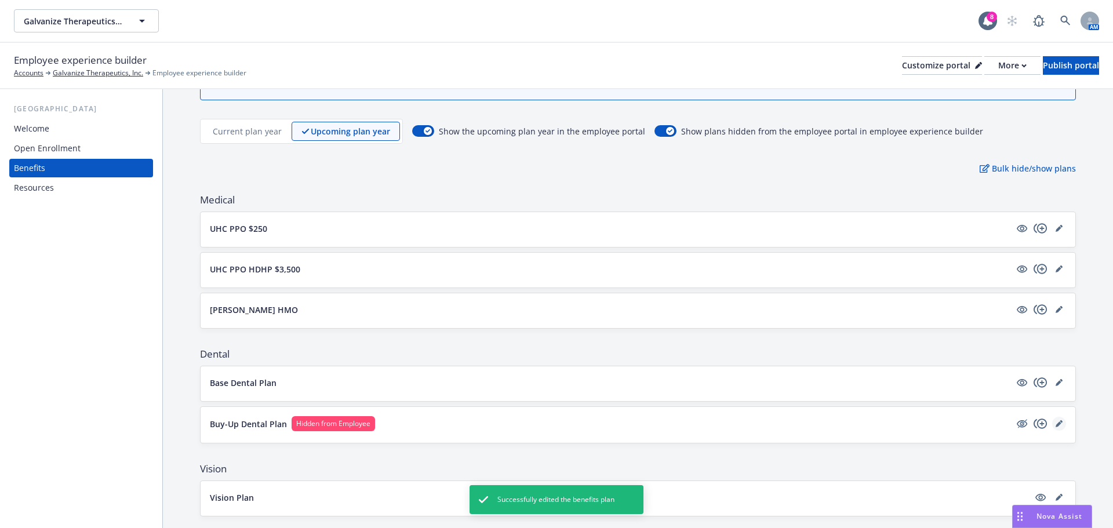
click at [1056, 422] on icon "editPencil" at bounding box center [1059, 423] width 7 height 7
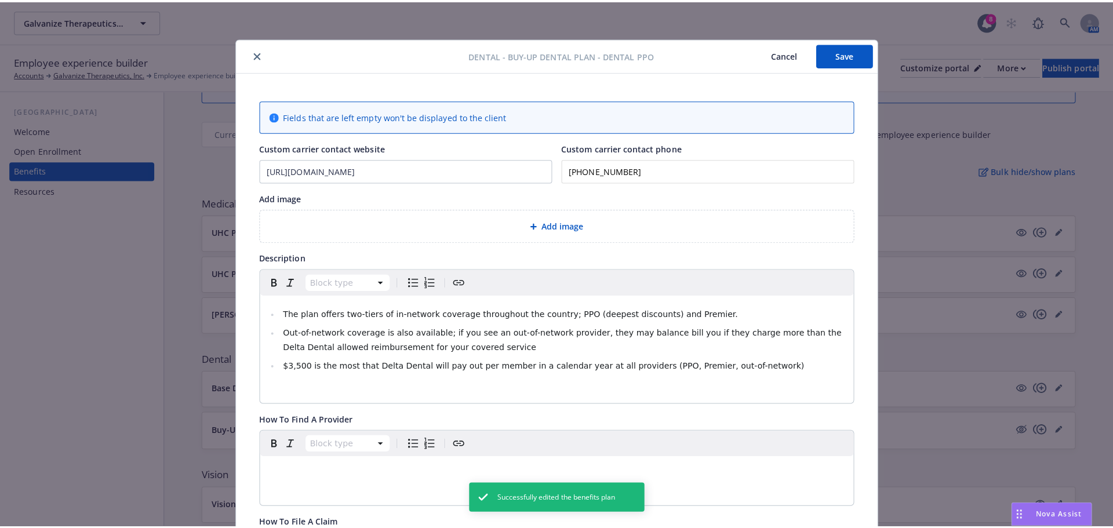
scroll to position [35, 0]
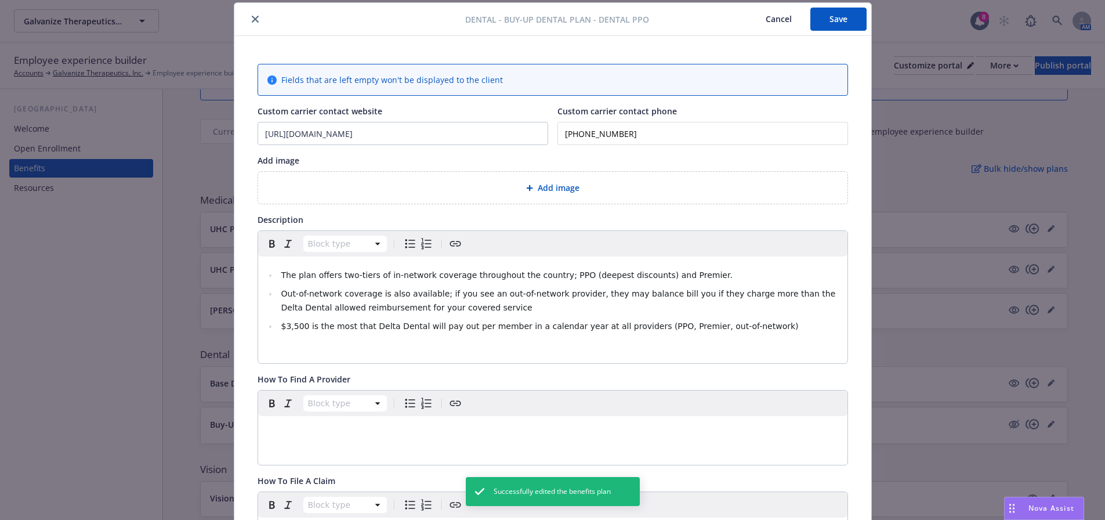
click at [332, 429] on p "editable markdown" at bounding box center [552, 430] width 575 height 14
click at [821, 25] on button "Save" at bounding box center [838, 19] width 56 height 23
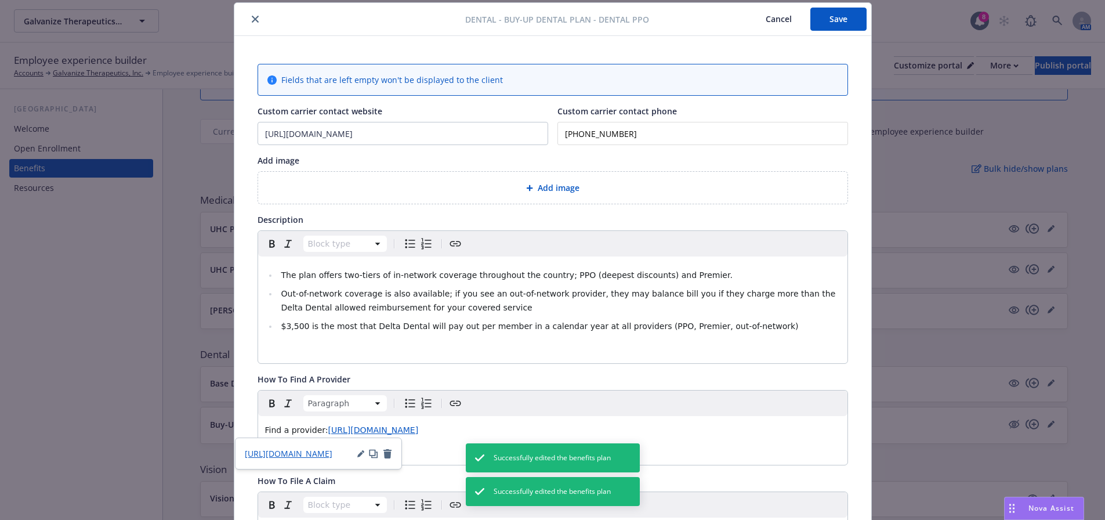
click at [252, 20] on icon "close" at bounding box center [255, 19] width 7 height 7
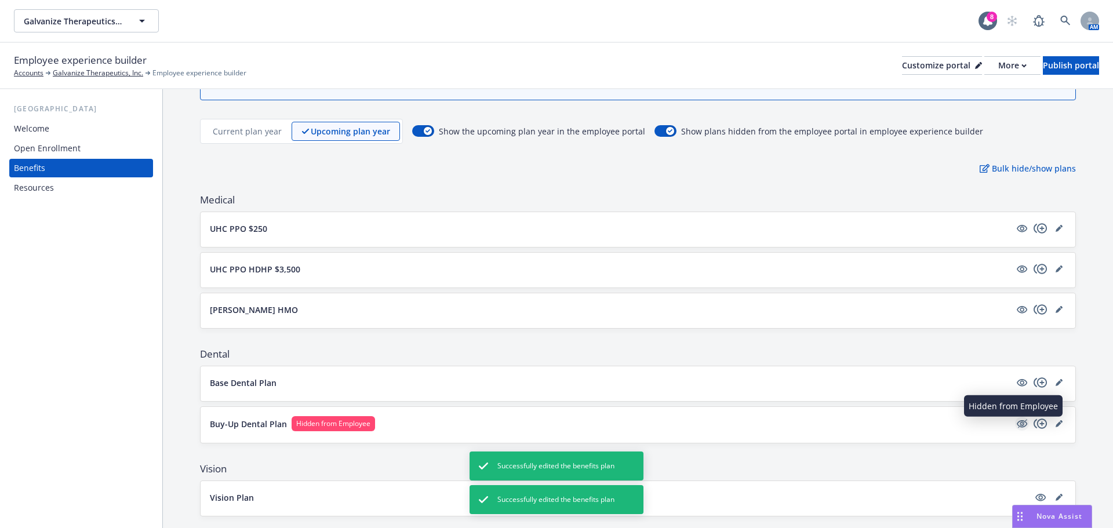
click at [1015, 423] on icon "hidden" at bounding box center [1022, 424] width 14 height 14
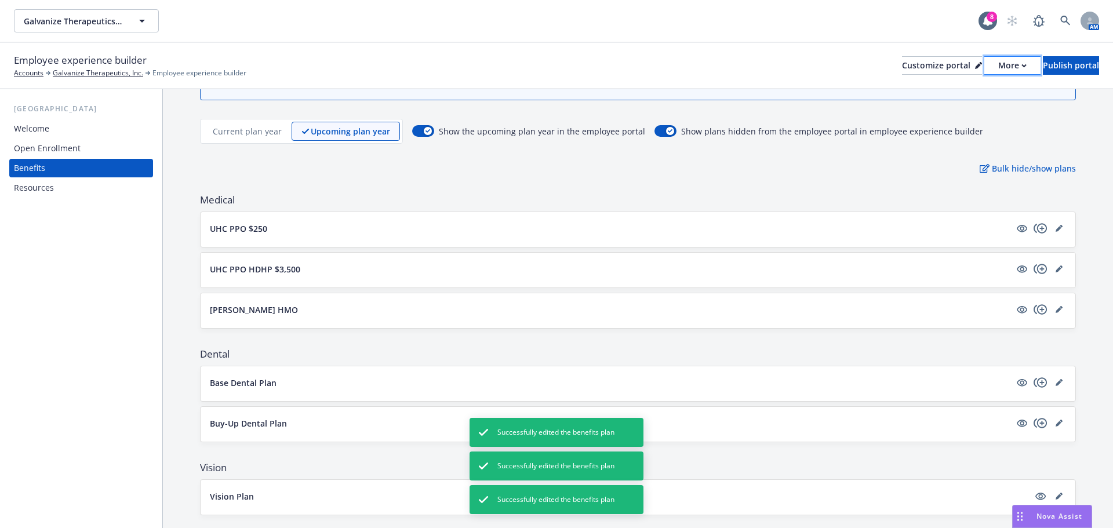
click at [998, 72] on div "More" at bounding box center [1012, 65] width 28 height 17
click at [953, 110] on link "Copy portal link" at bounding box center [951, 114] width 106 height 23
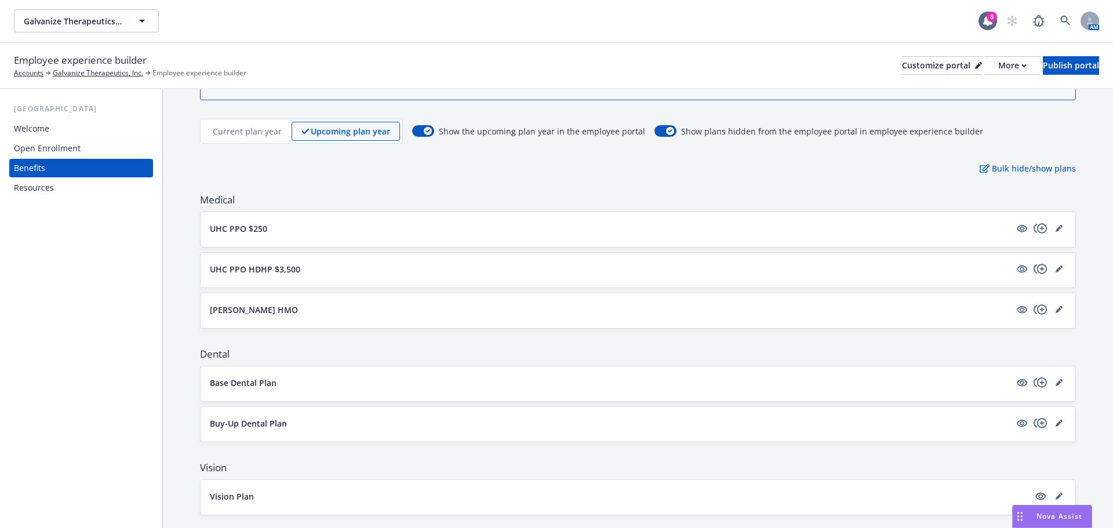
click at [48, 185] on div "Resources" at bounding box center [34, 188] width 40 height 19
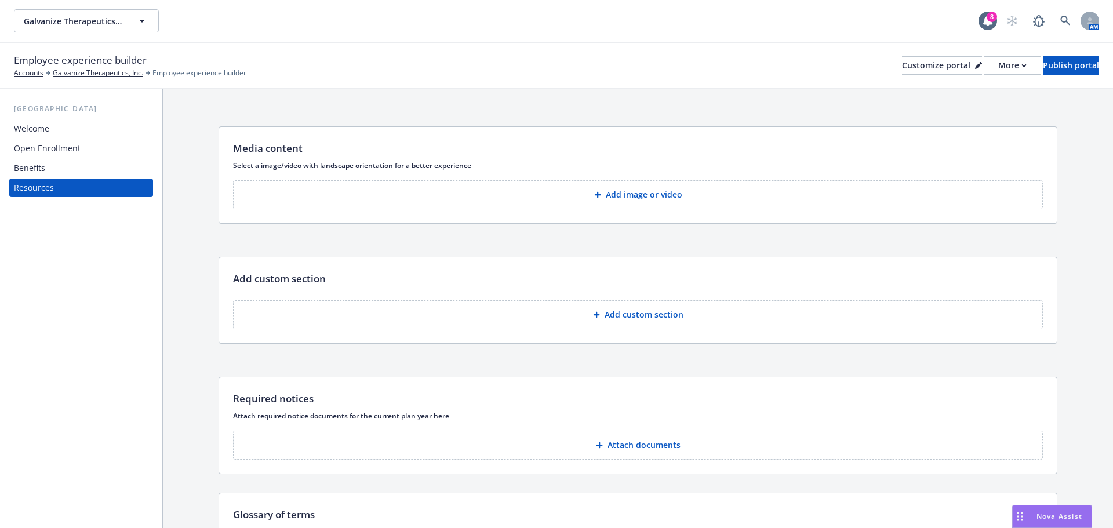
click at [669, 325] on button "Add custom section" at bounding box center [638, 314] width 810 height 29
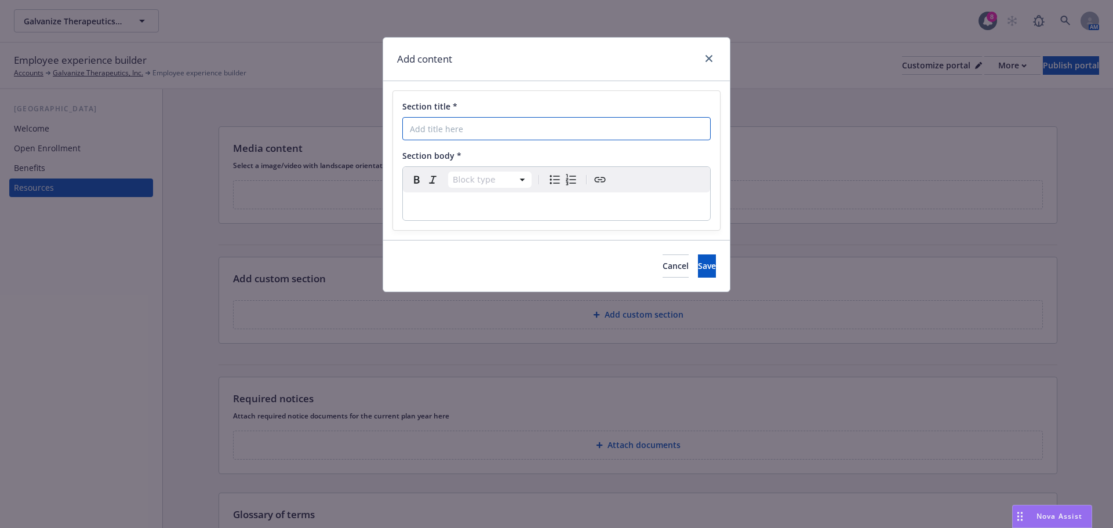
click at [463, 128] on input "Section title *" at bounding box center [556, 128] width 308 height 23
click at [702, 55] on div at bounding box center [707, 59] width 19 height 15
click at [709, 56] on icon "close" at bounding box center [709, 58] width 7 height 7
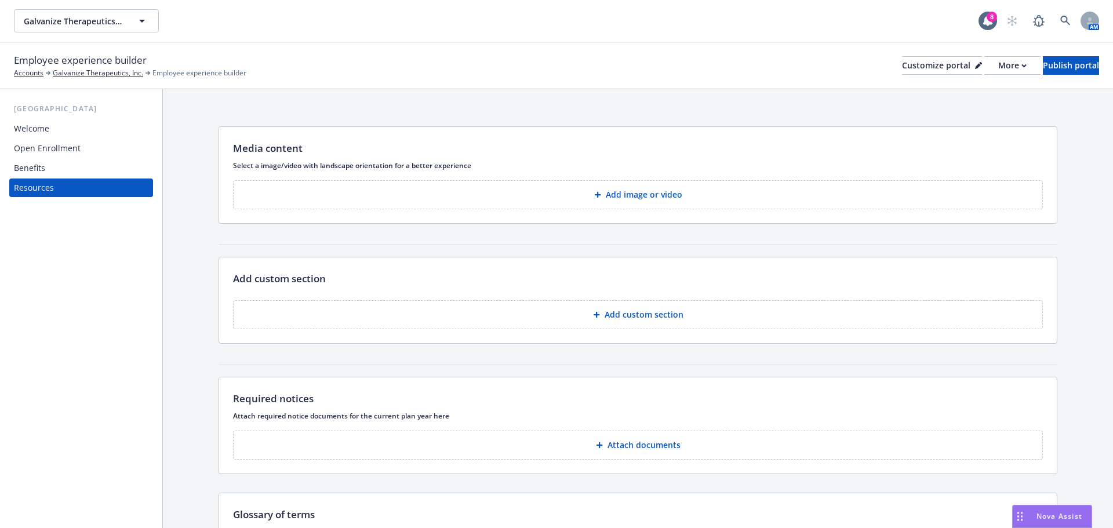
click at [64, 151] on div "Open Enrollment" at bounding box center [47, 148] width 67 height 19
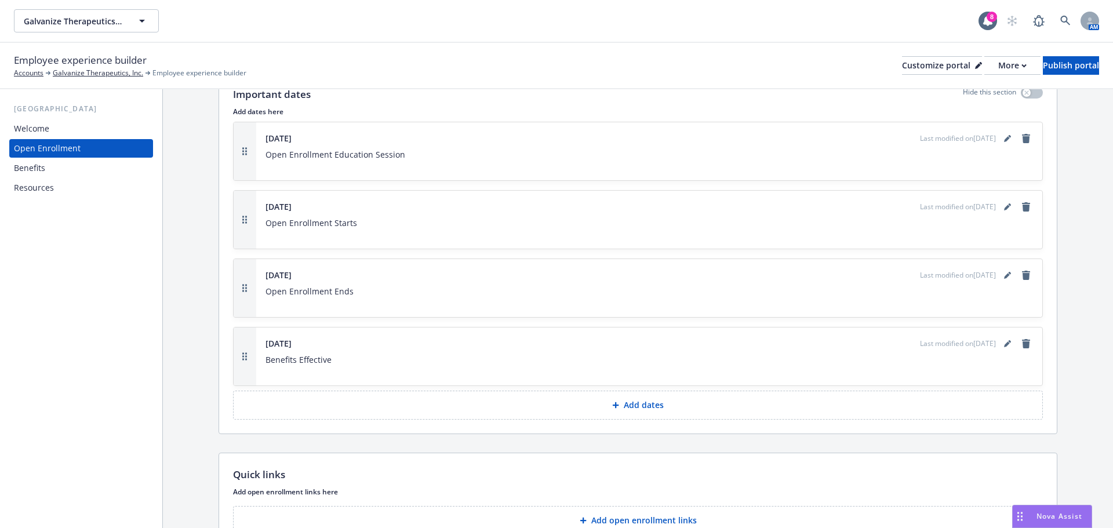
scroll to position [488, 0]
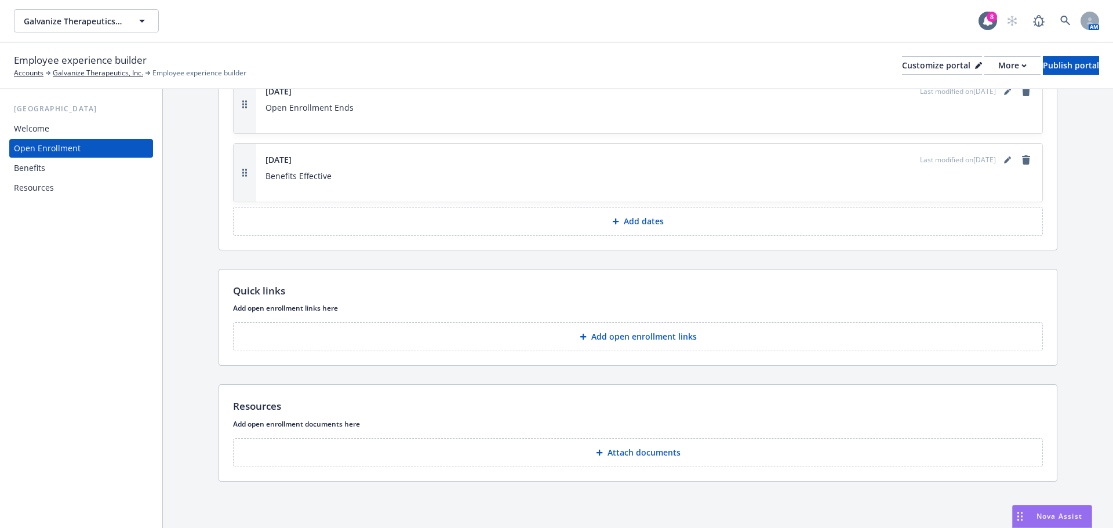
click at [662, 450] on p "Attach documents" at bounding box center [644, 453] width 73 height 12
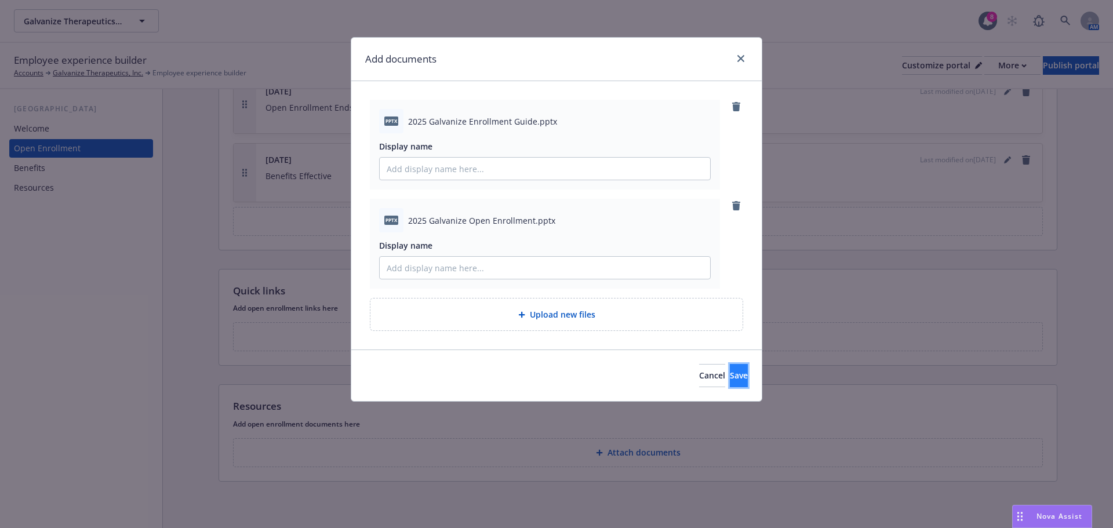
click at [730, 380] on button "Save" at bounding box center [739, 375] width 18 height 23
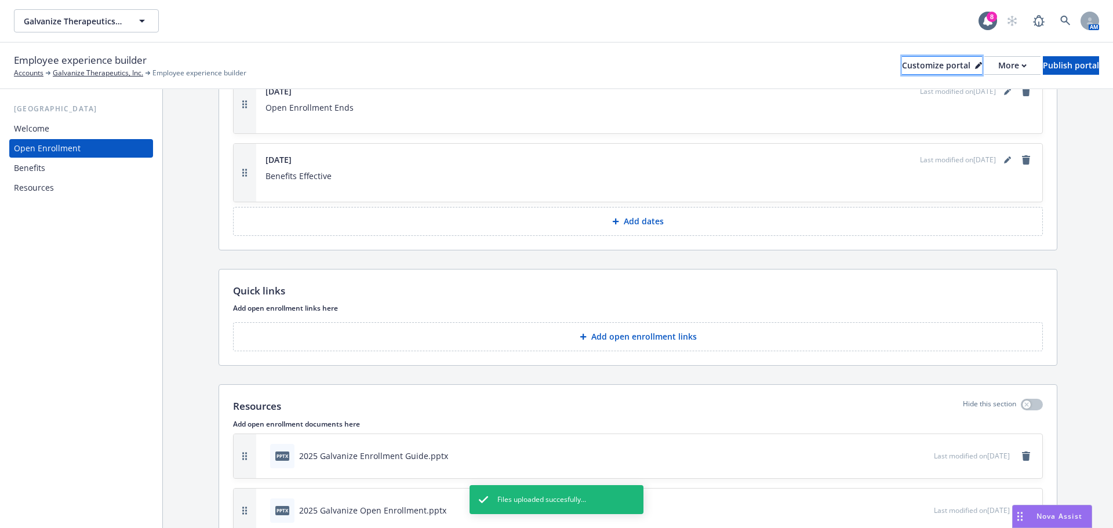
click at [902, 70] on div "Customize portal" at bounding box center [942, 65] width 80 height 17
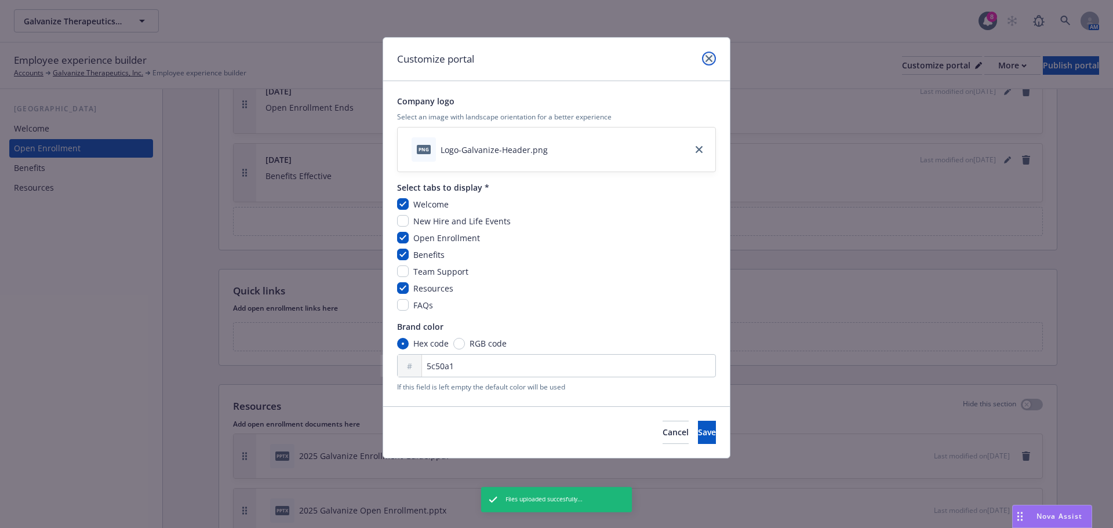
click at [706, 56] on icon "close" at bounding box center [709, 58] width 7 height 7
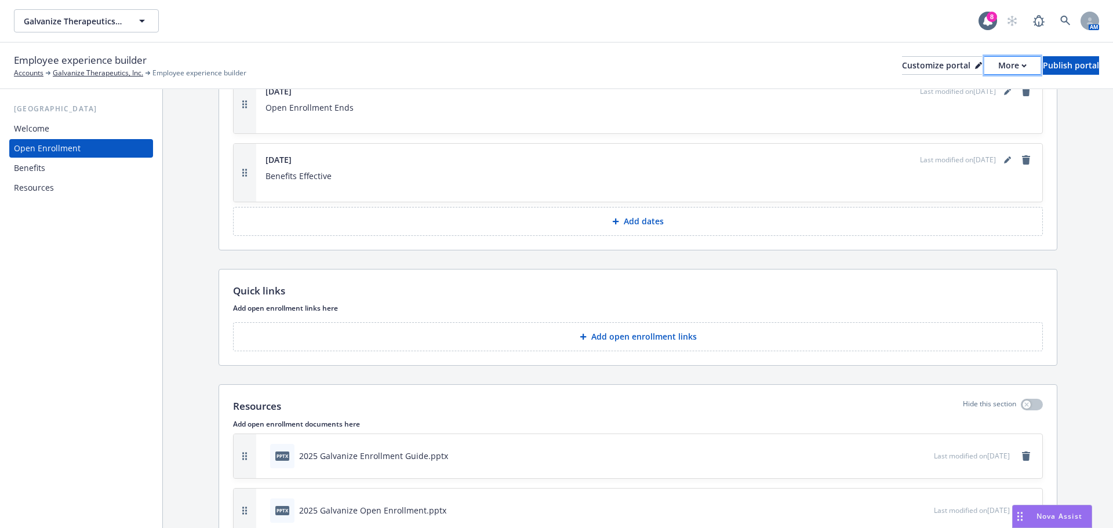
click at [998, 63] on div "More" at bounding box center [1012, 65] width 28 height 17
click at [965, 108] on link "Copy portal link" at bounding box center [951, 114] width 106 height 23
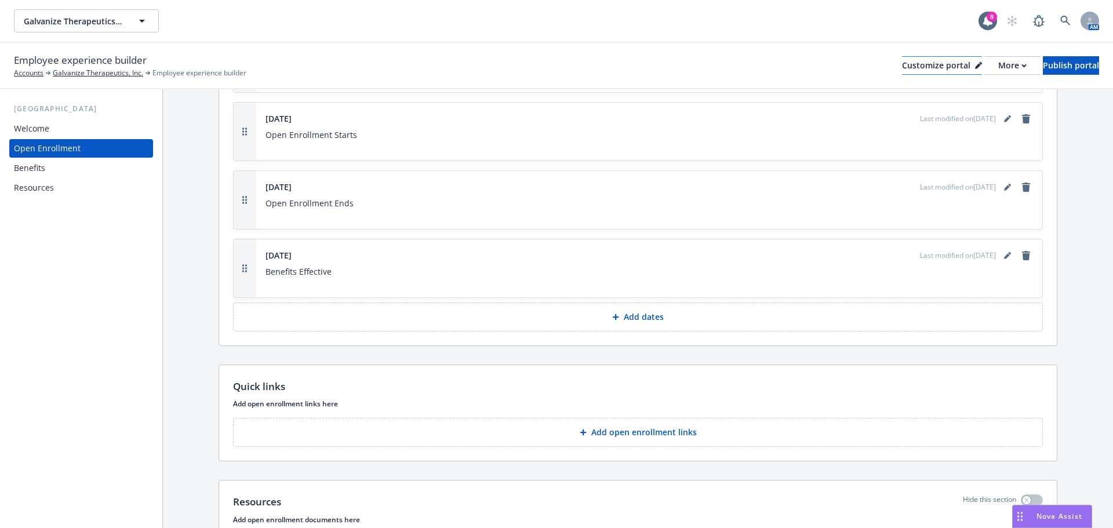
scroll to position [356, 0]
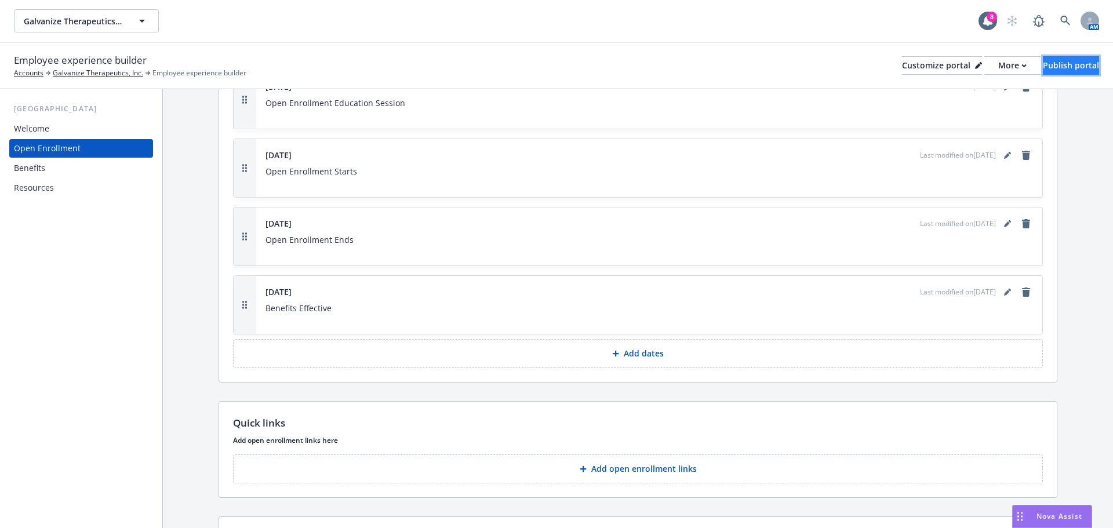
click at [1045, 63] on div "Publish portal" at bounding box center [1071, 65] width 56 height 17
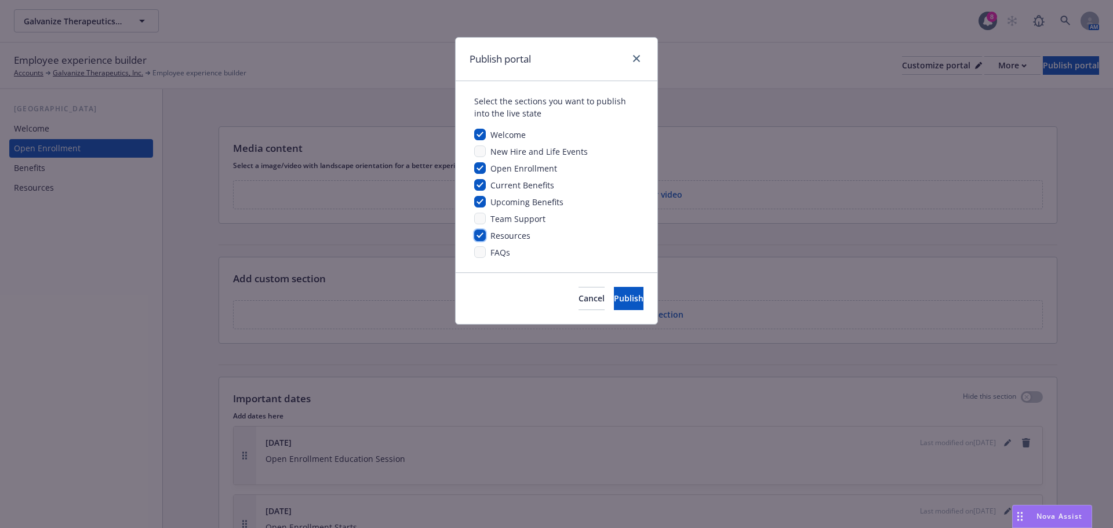
click at [483, 235] on input "checkbox" at bounding box center [480, 236] width 12 height 12
checkbox input "false"
click at [614, 296] on span "Publish" at bounding box center [629, 298] width 30 height 11
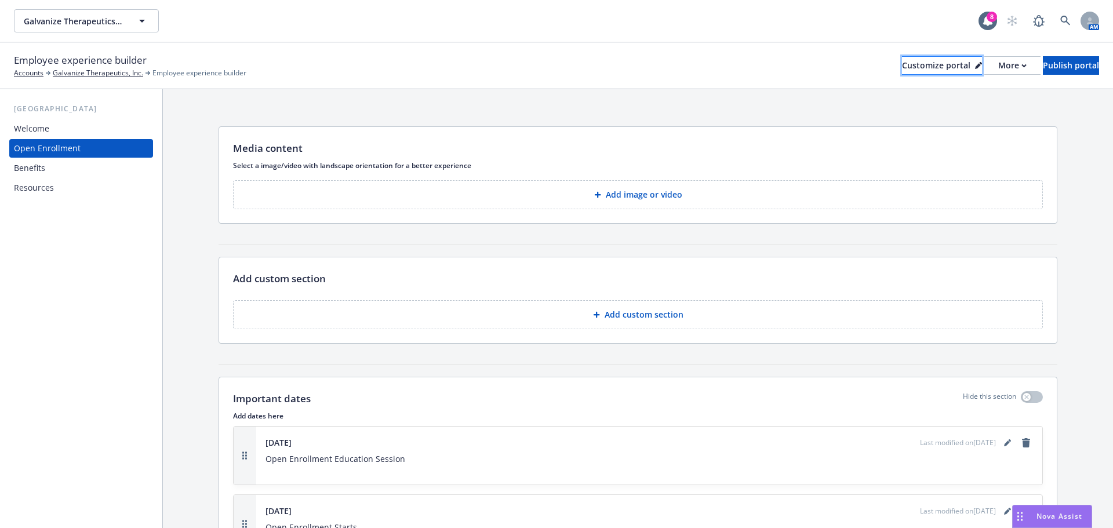
click at [917, 66] on div "Customize portal" at bounding box center [942, 65] width 80 height 17
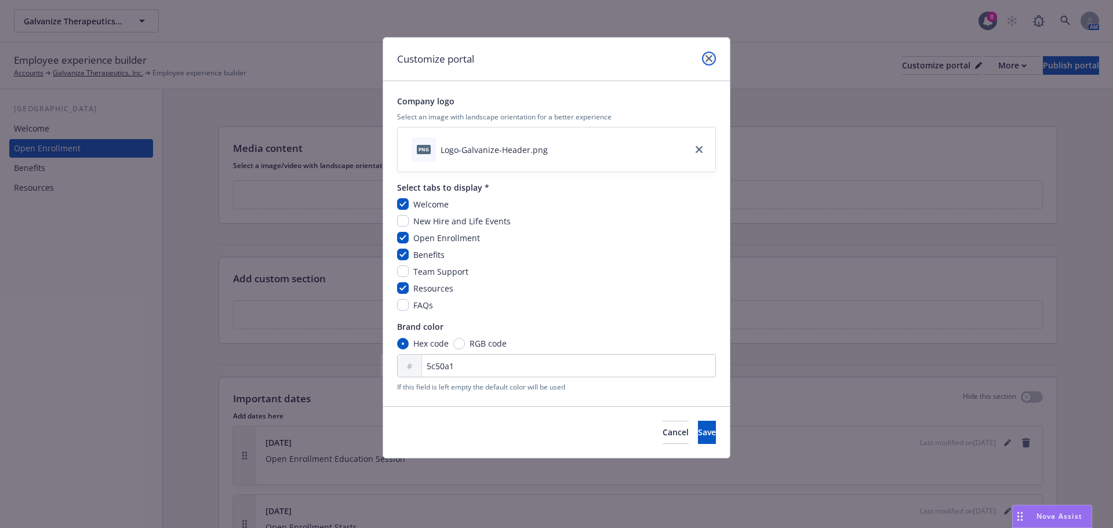
click at [711, 59] on icon "close" at bounding box center [709, 58] width 7 height 7
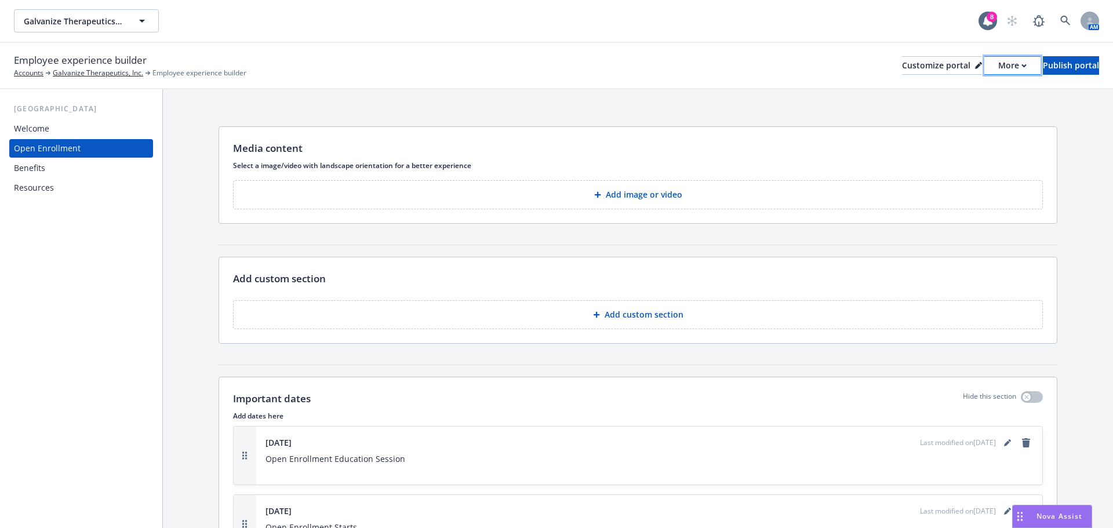
click at [1022, 67] on icon "button" at bounding box center [1024, 66] width 5 height 4
click at [967, 110] on link "Copy portal link" at bounding box center [951, 114] width 106 height 23
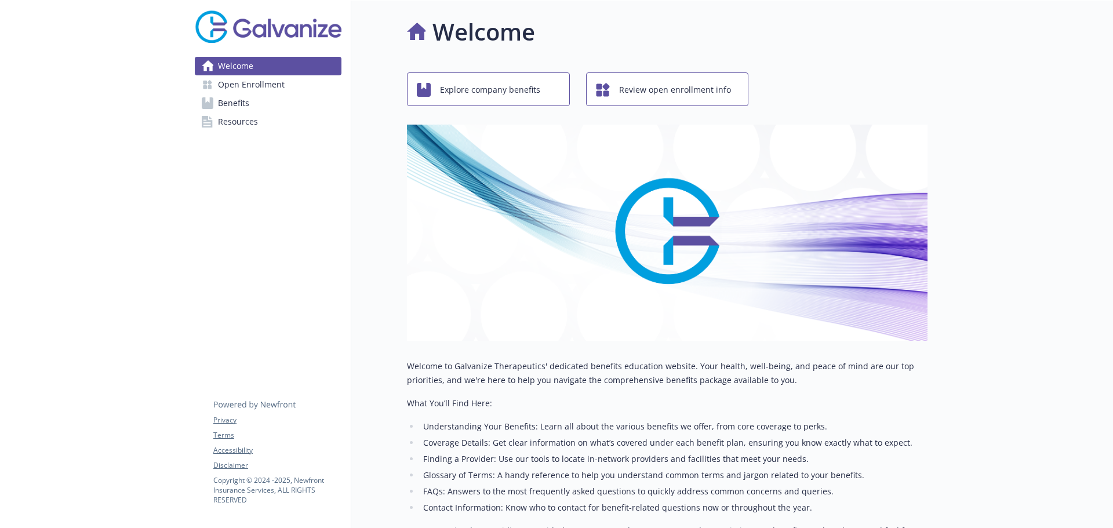
click at [238, 89] on span "Open Enrollment" at bounding box center [251, 84] width 67 height 19
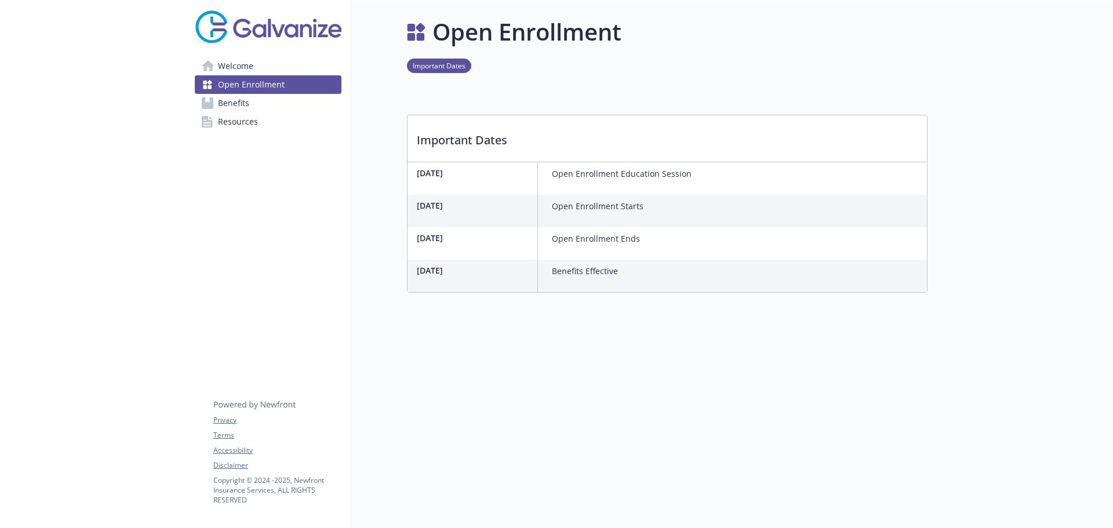
click at [233, 117] on span "Resources" at bounding box center [238, 121] width 40 height 19
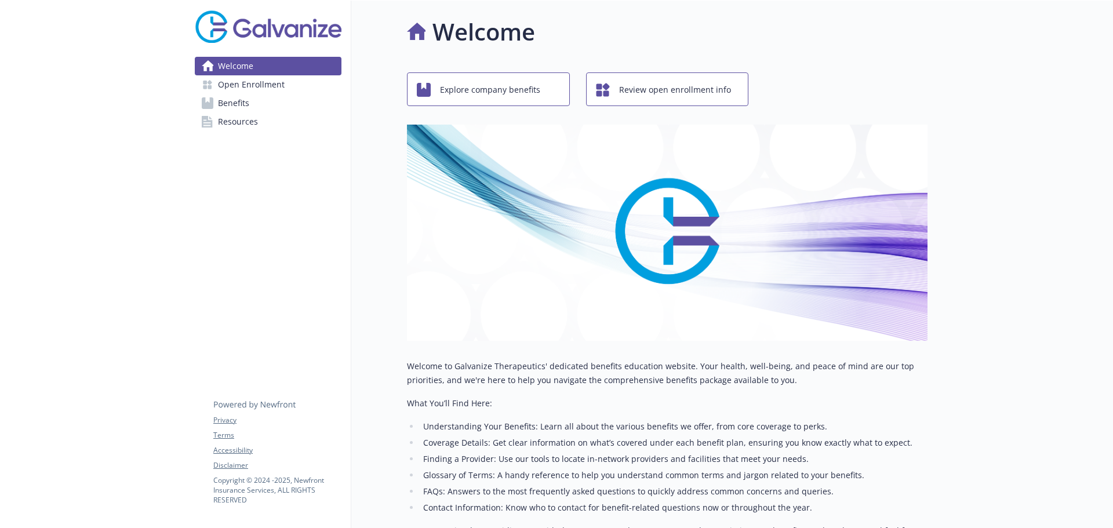
click at [277, 97] on link "Benefits" at bounding box center [268, 103] width 147 height 19
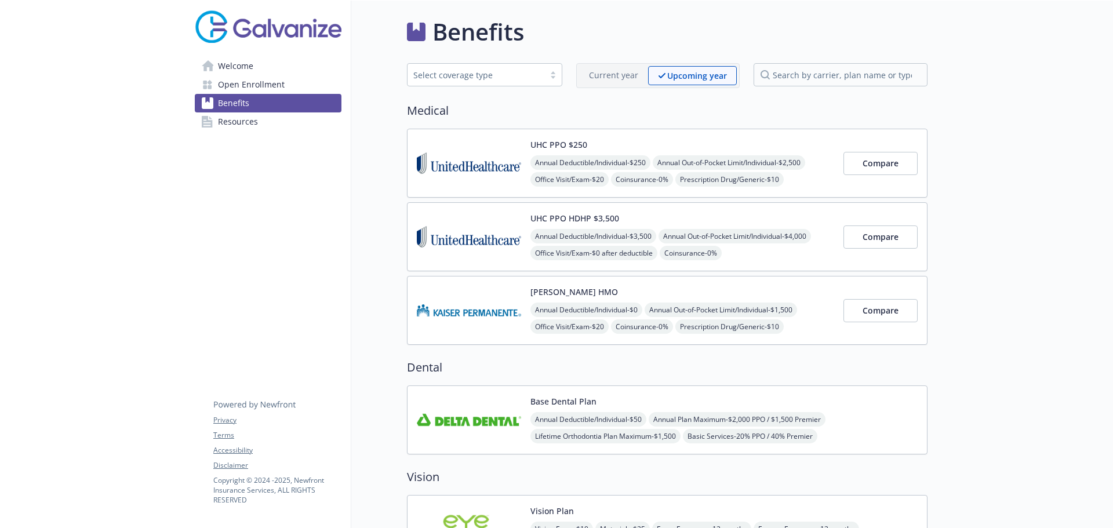
click at [266, 119] on link "Resources" at bounding box center [268, 121] width 147 height 19
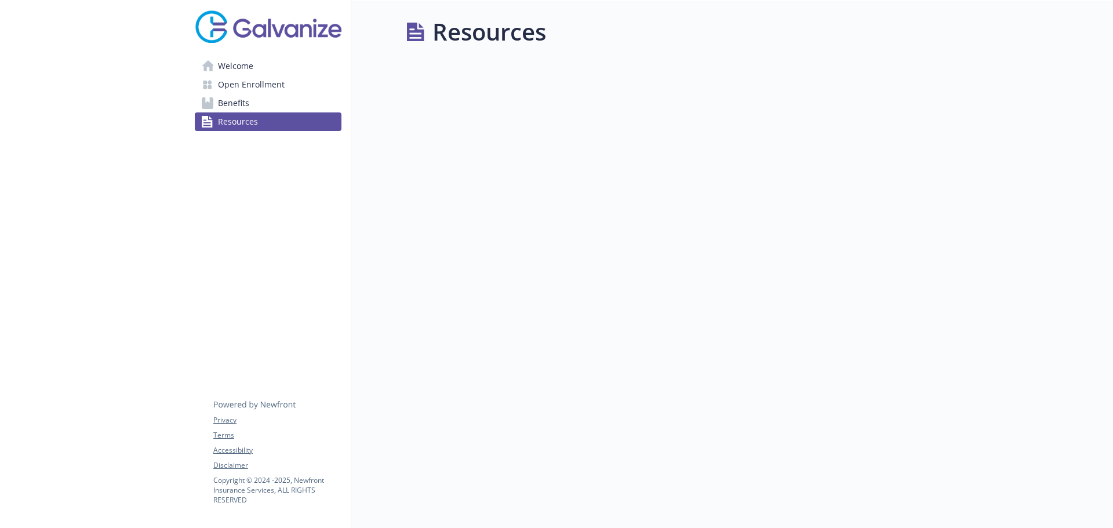
click at [256, 80] on span "Open Enrollment" at bounding box center [251, 84] width 67 height 19
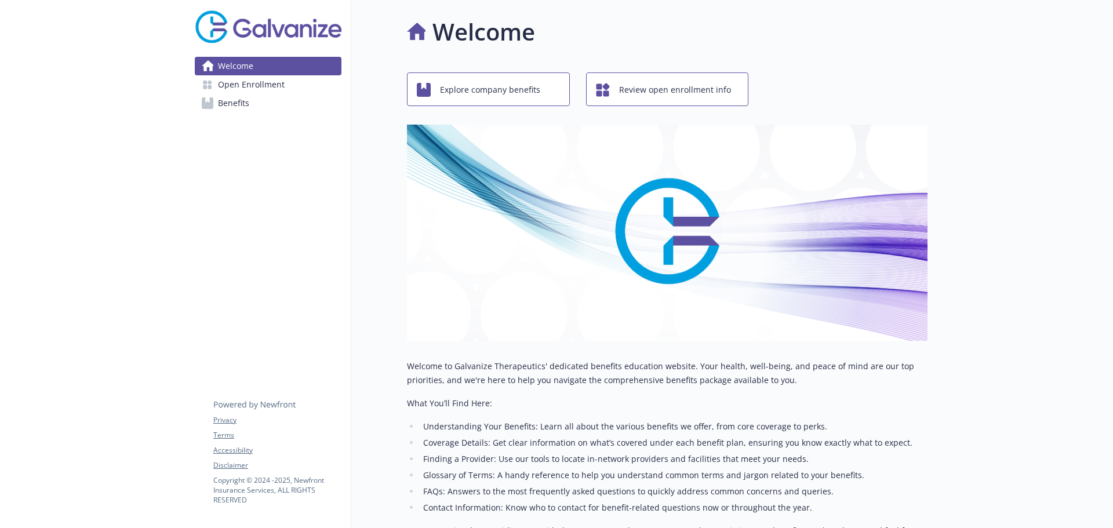
click at [255, 74] on link "Welcome" at bounding box center [268, 66] width 147 height 19
click at [258, 84] on span "Open Enrollment" at bounding box center [251, 84] width 67 height 19
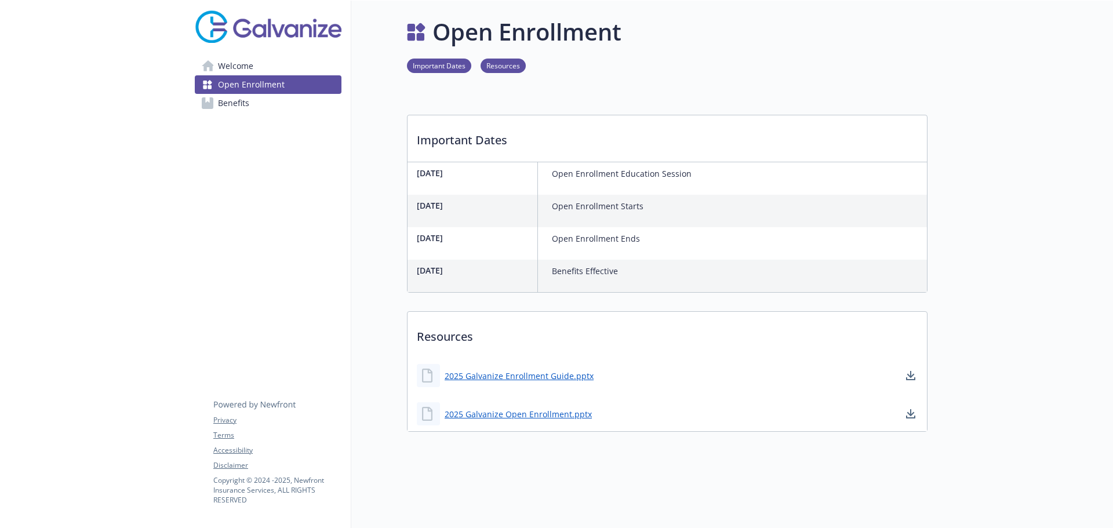
click at [250, 101] on link "Benefits" at bounding box center [268, 103] width 147 height 19
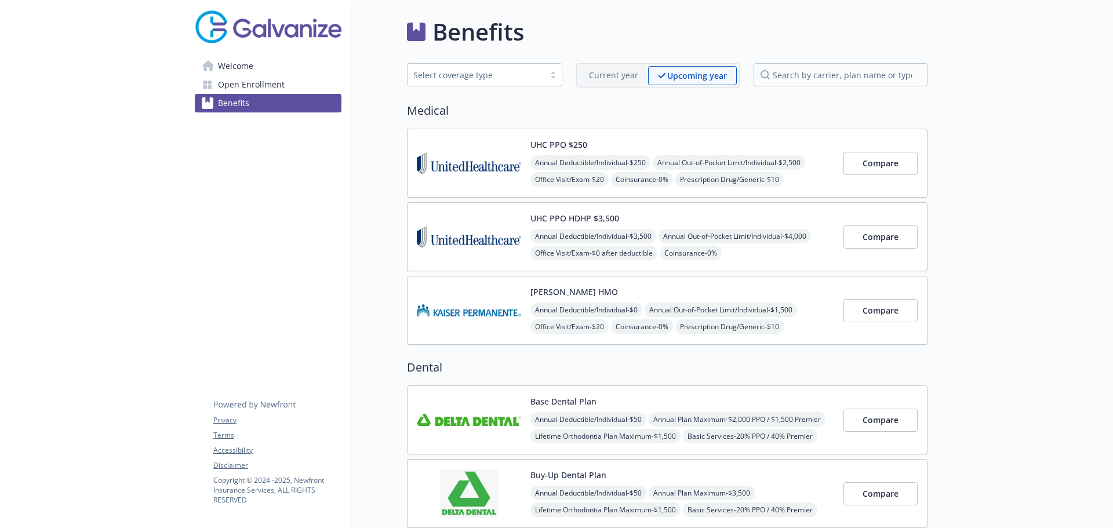
click at [278, 90] on span "Open Enrollment" at bounding box center [251, 84] width 67 height 19
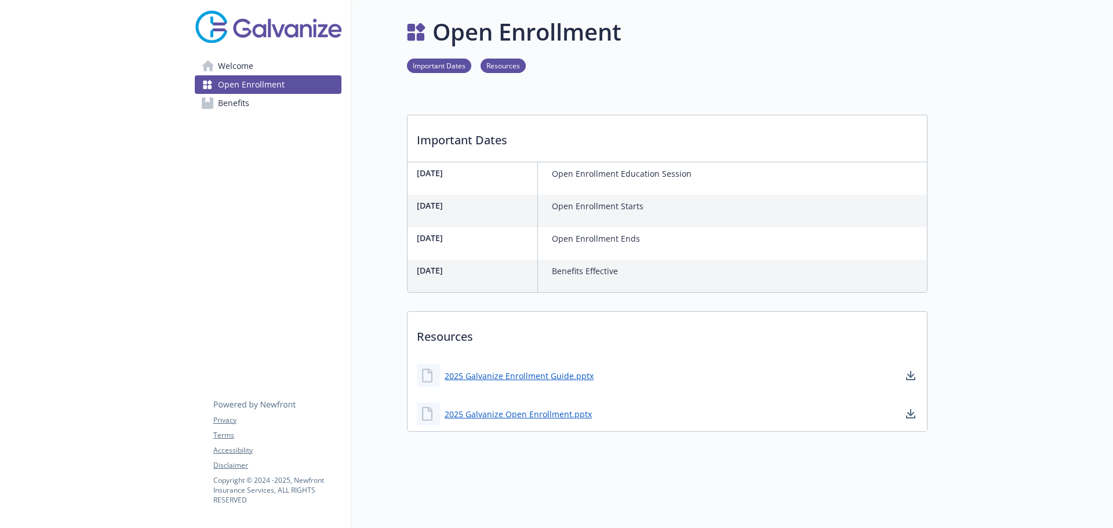
click at [238, 64] on span "Welcome" at bounding box center [235, 66] width 35 height 19
